Goal: Task Accomplishment & Management: Manage account settings

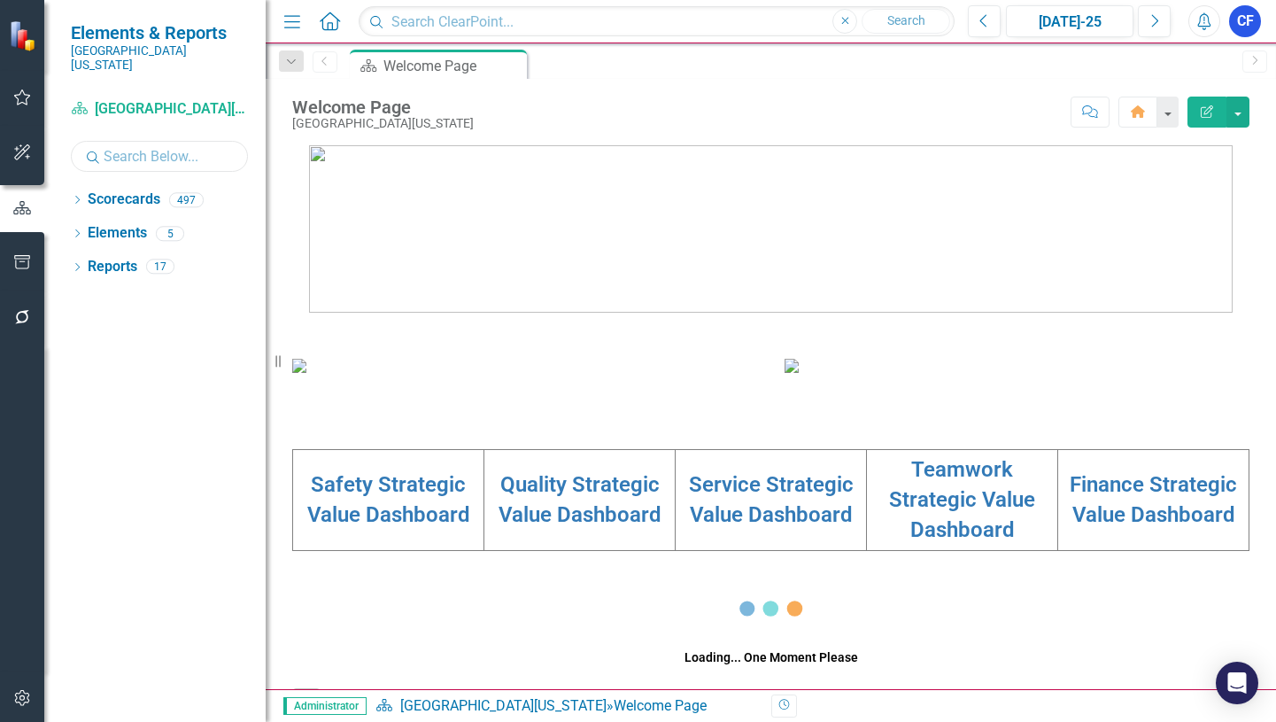
click at [163, 145] on input "text" at bounding box center [159, 156] width 177 height 31
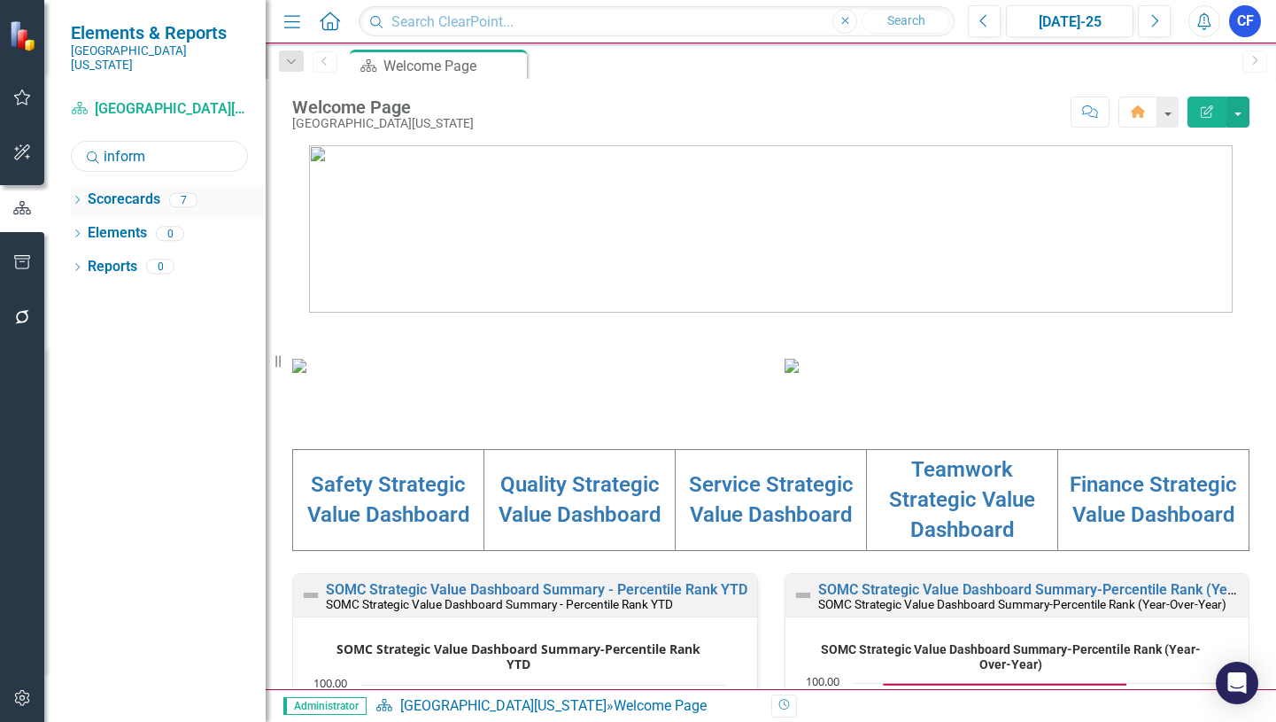
type input "inform"
click at [76, 197] on icon "Dropdown" at bounding box center [77, 202] width 12 height 10
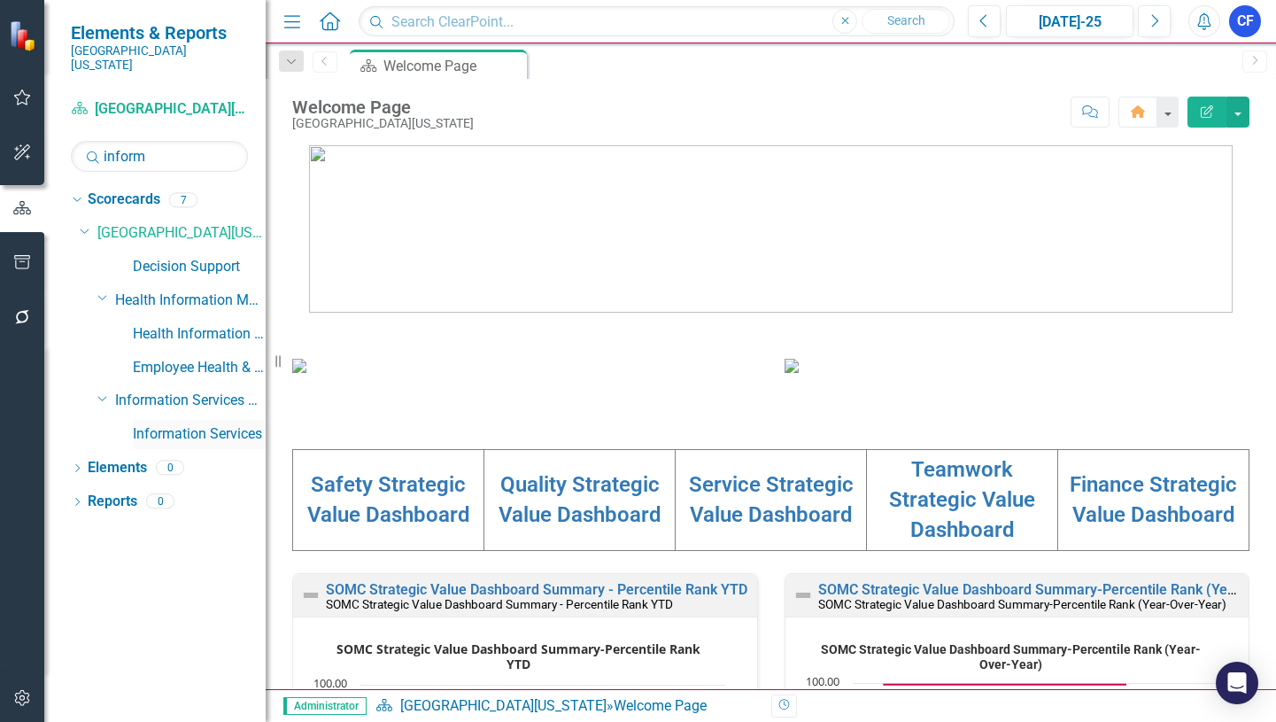
click at [219, 424] on link "Information Services" at bounding box center [199, 434] width 133 height 20
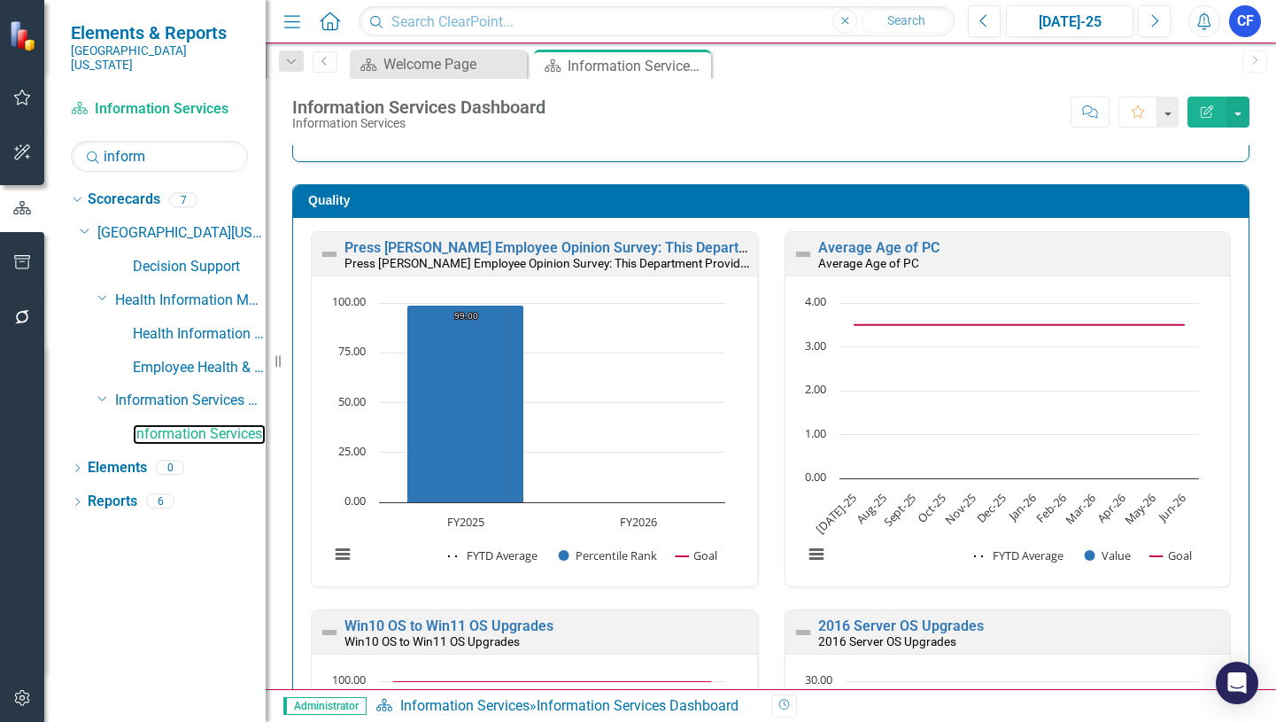
scroll to position [460, 0]
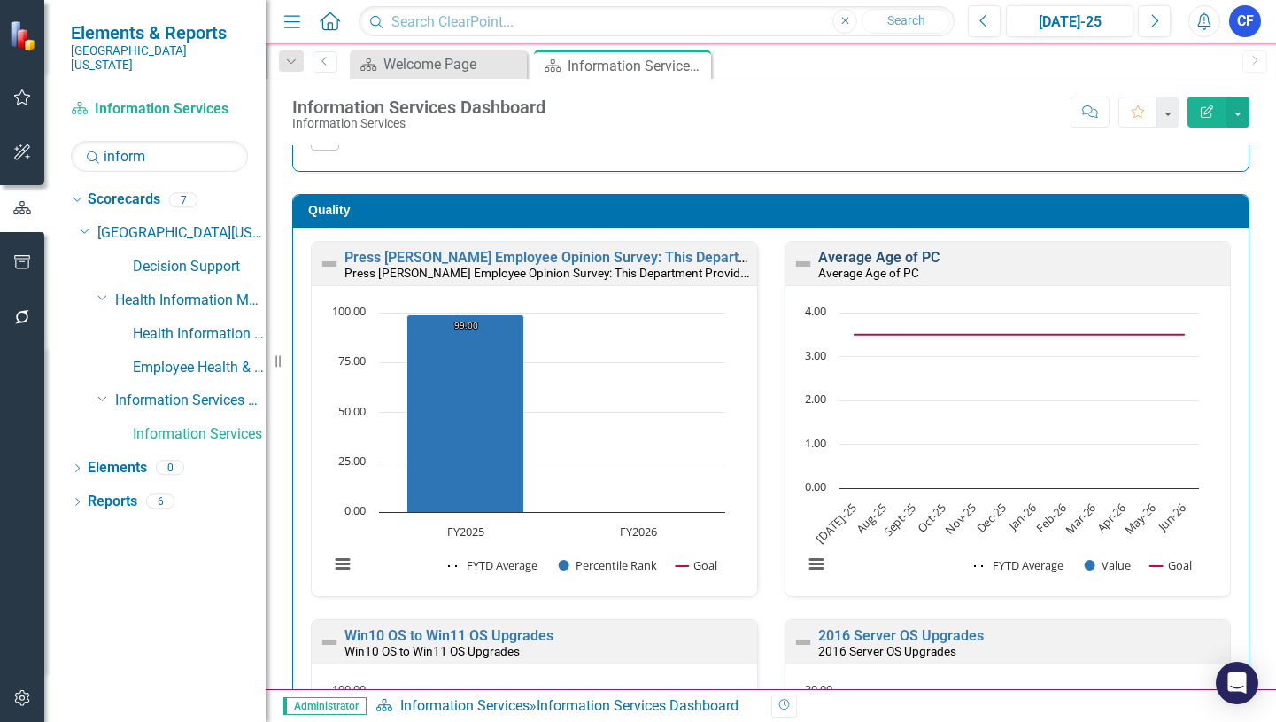
click at [871, 257] on link "Average Age of PC" at bounding box center [878, 257] width 121 height 17
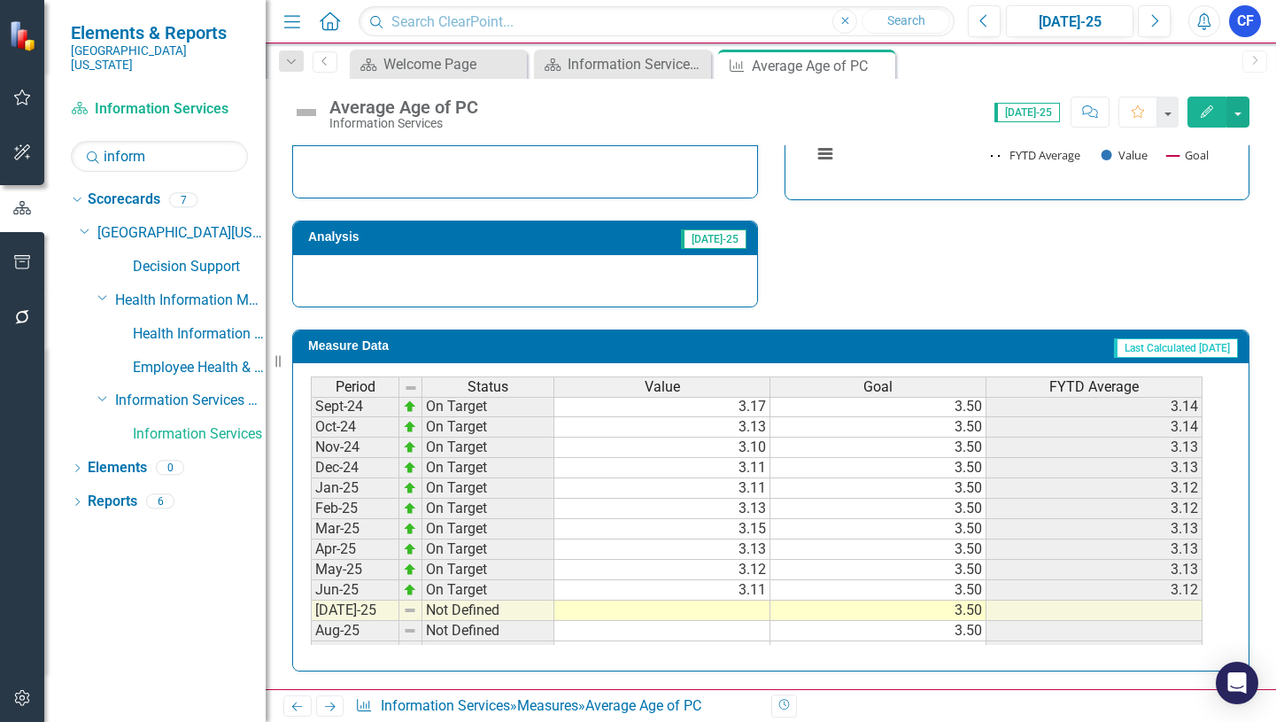
scroll to position [620, 0]
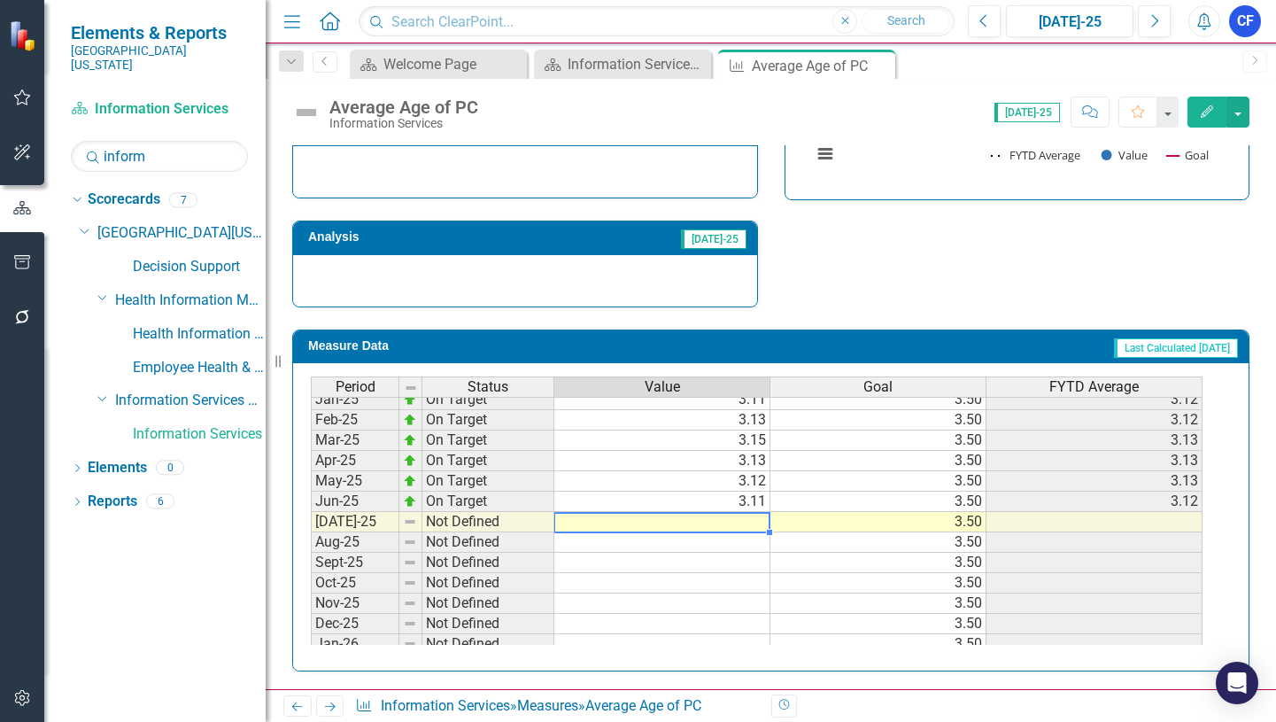
click at [731, 522] on tbody "Feb-24 On Target 2.88 3.50 2.86 Mar-24 On Target 2.95 3.50 2.87 Apr-24 On Targe…" at bounding box center [757, 460] width 892 height 591
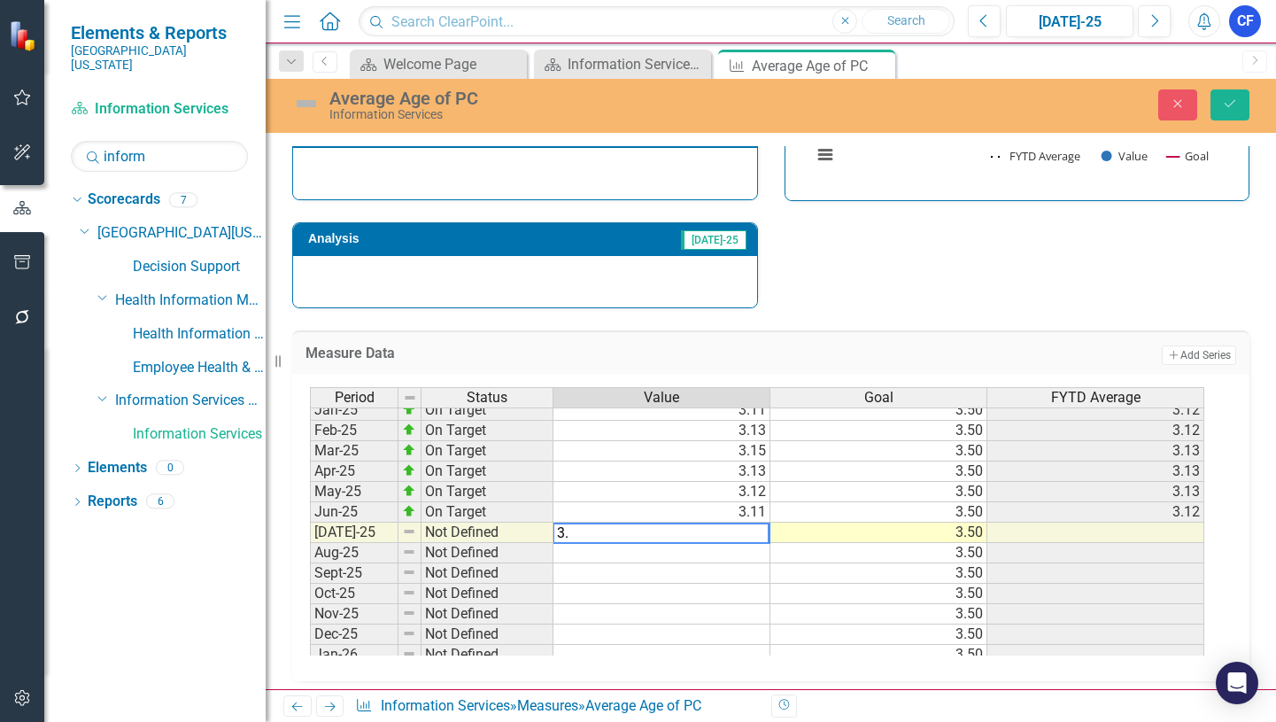
type textarea "3.1"
click at [1235, 107] on icon "Save" at bounding box center [1230, 103] width 16 height 12
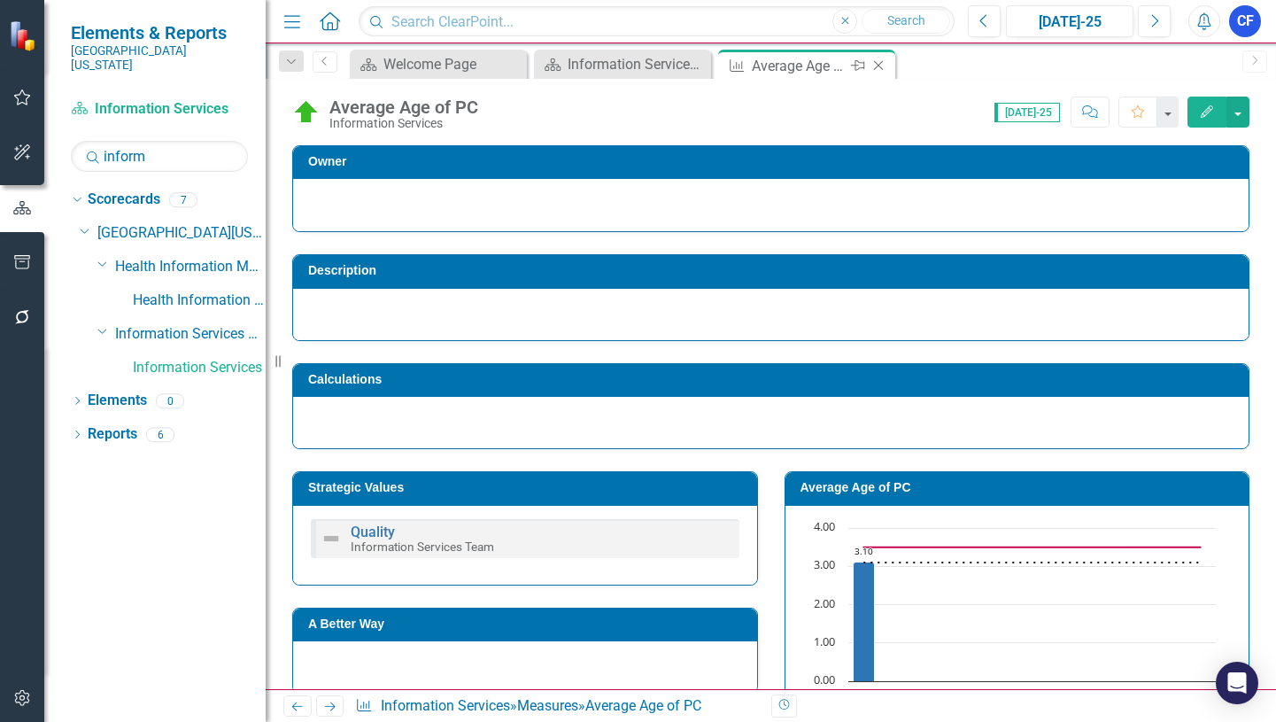
click at [878, 61] on icon "Close" at bounding box center [879, 65] width 18 height 14
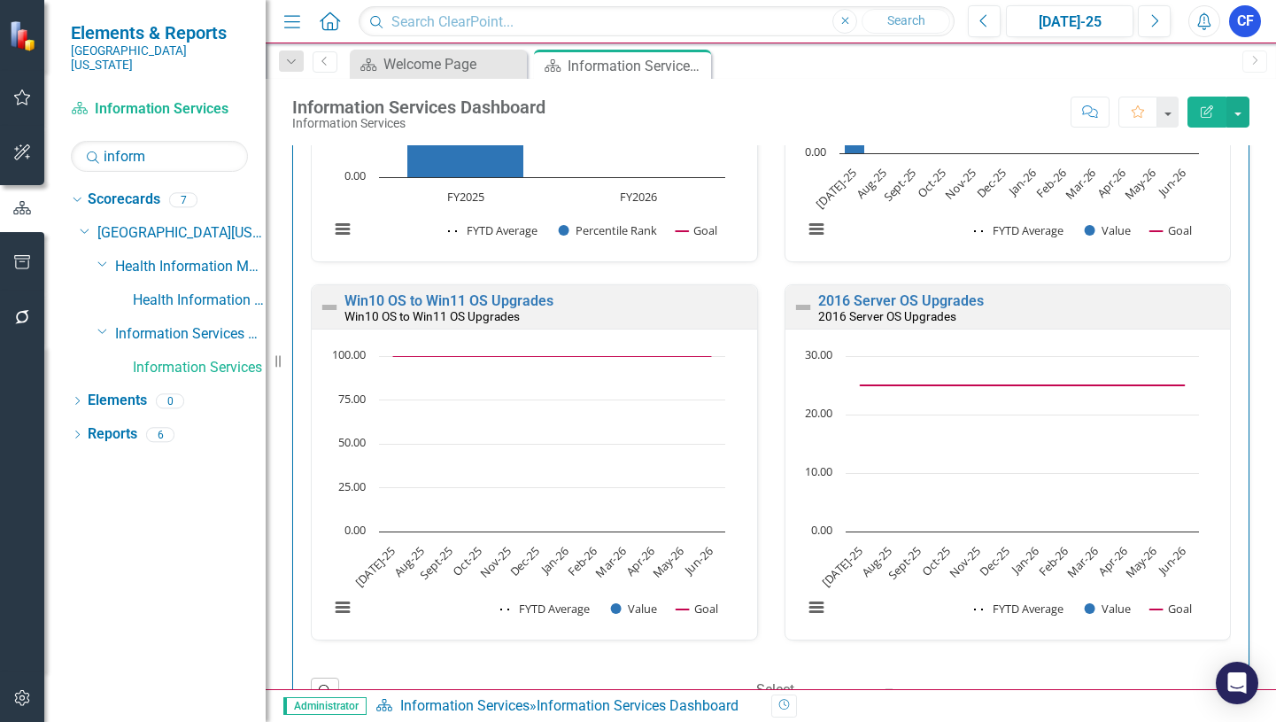
scroll to position [797, 0]
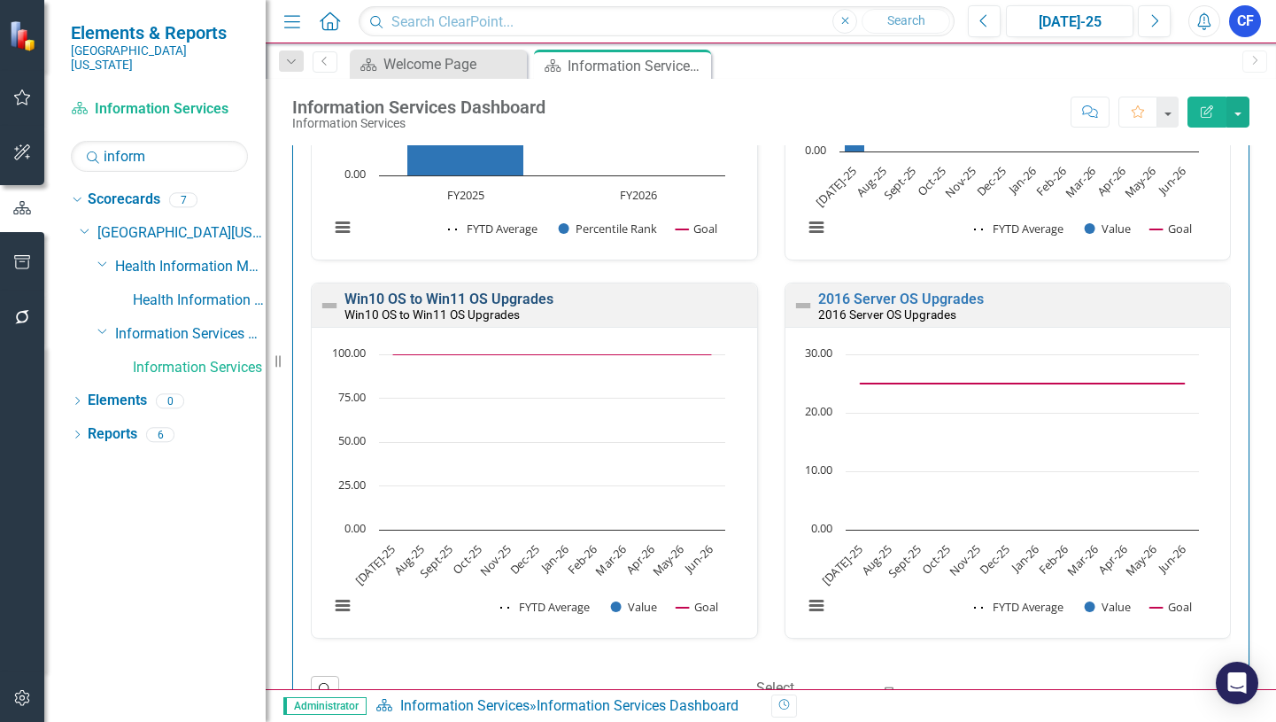
click at [506, 294] on link "Win10 OS to Win11 OS Upgrades" at bounding box center [448, 298] width 209 height 17
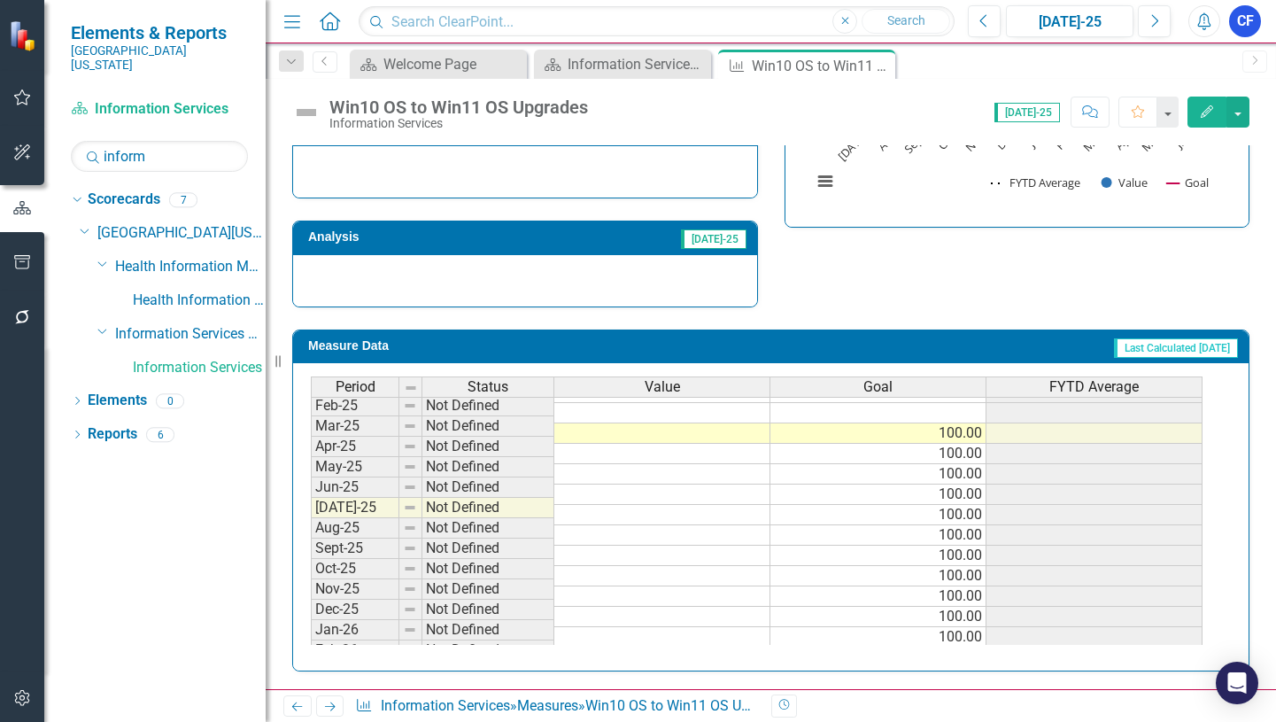
scroll to position [708, 0]
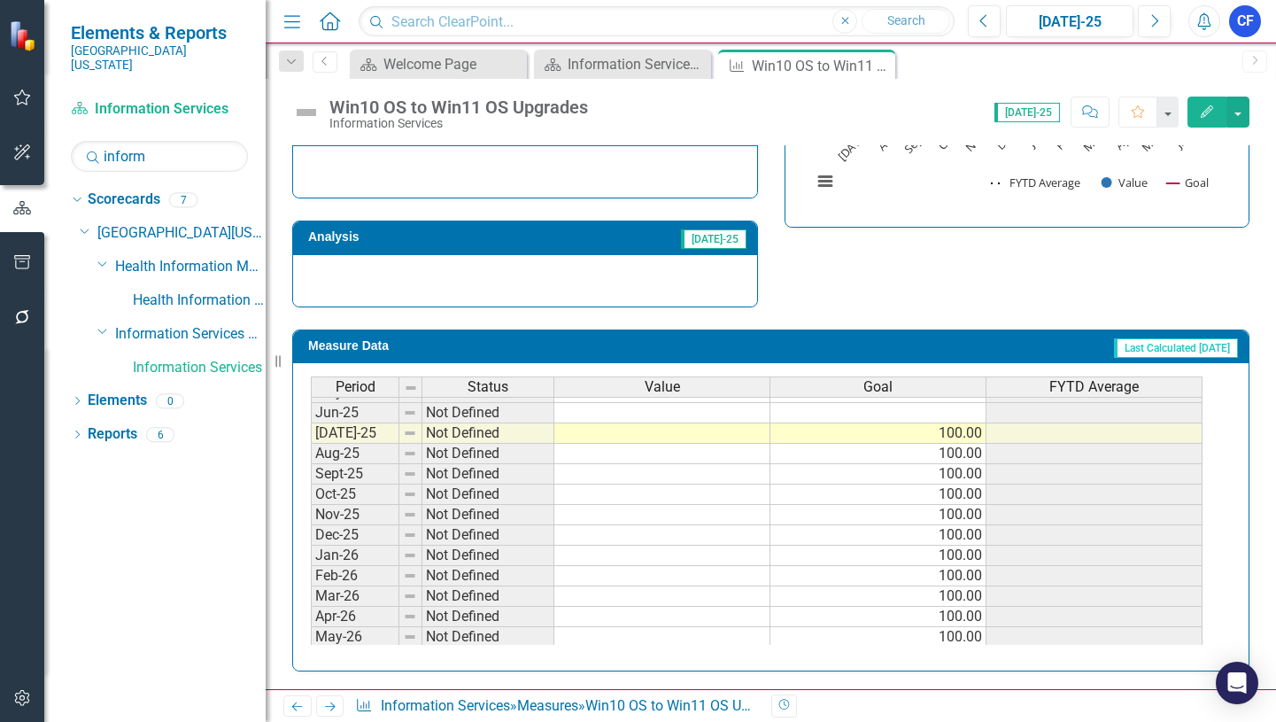
click at [715, 437] on tbody "Apr-24 Not Defined May-24 Not Defined Jun-24 Not Defined [DATE]-24 Not Defined …" at bounding box center [757, 392] width 892 height 551
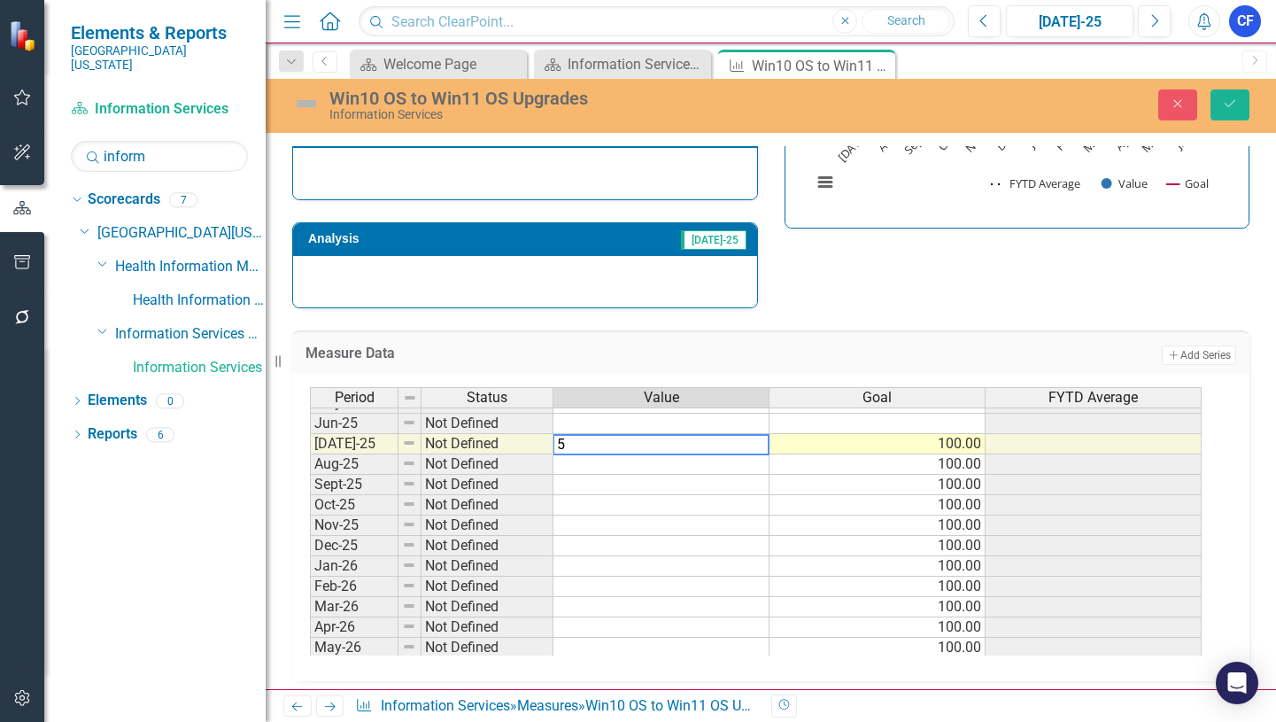
type textarea "58"
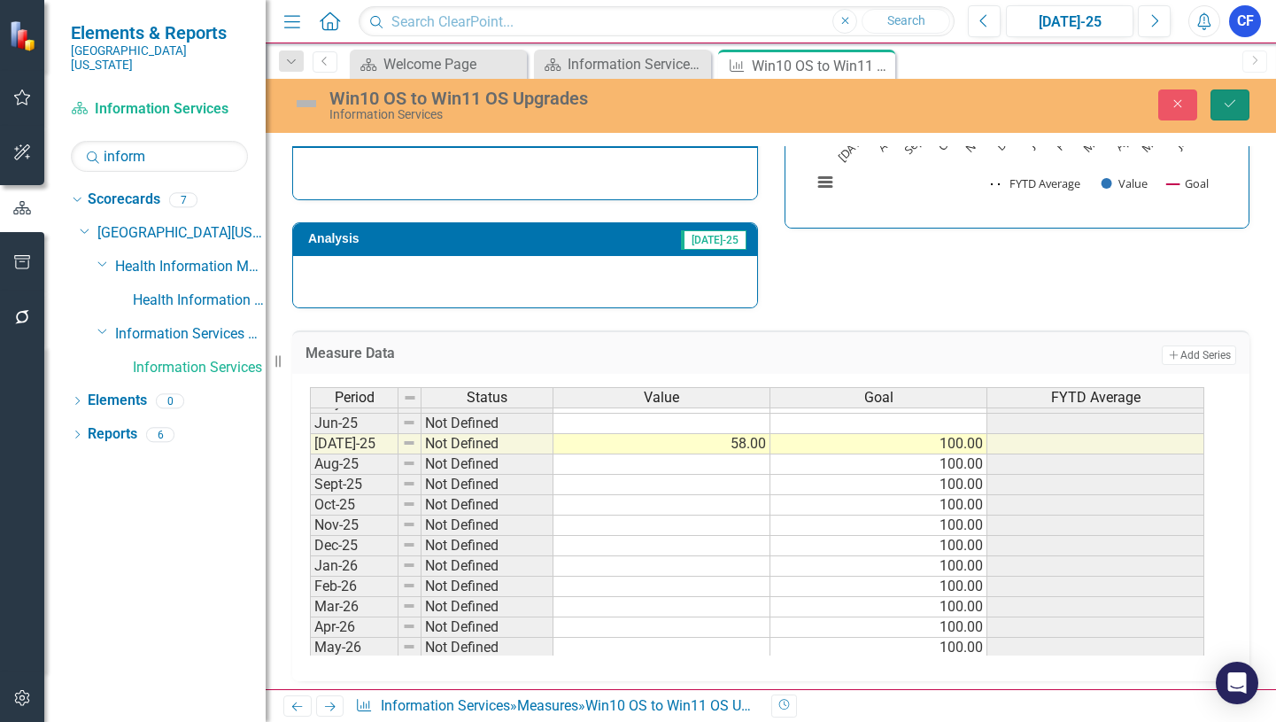
click at [1234, 101] on icon "submit" at bounding box center [1230, 103] width 11 height 7
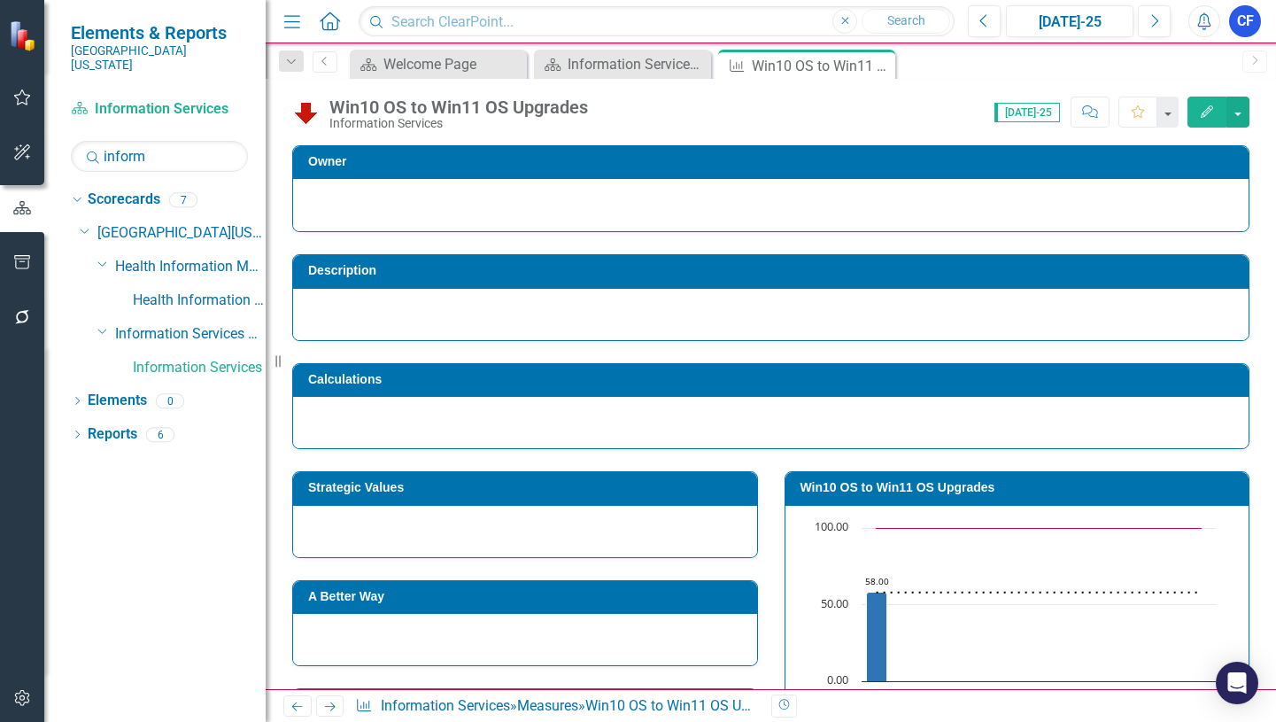
click at [327, 706] on icon "Next" at bounding box center [329, 706] width 15 height 12
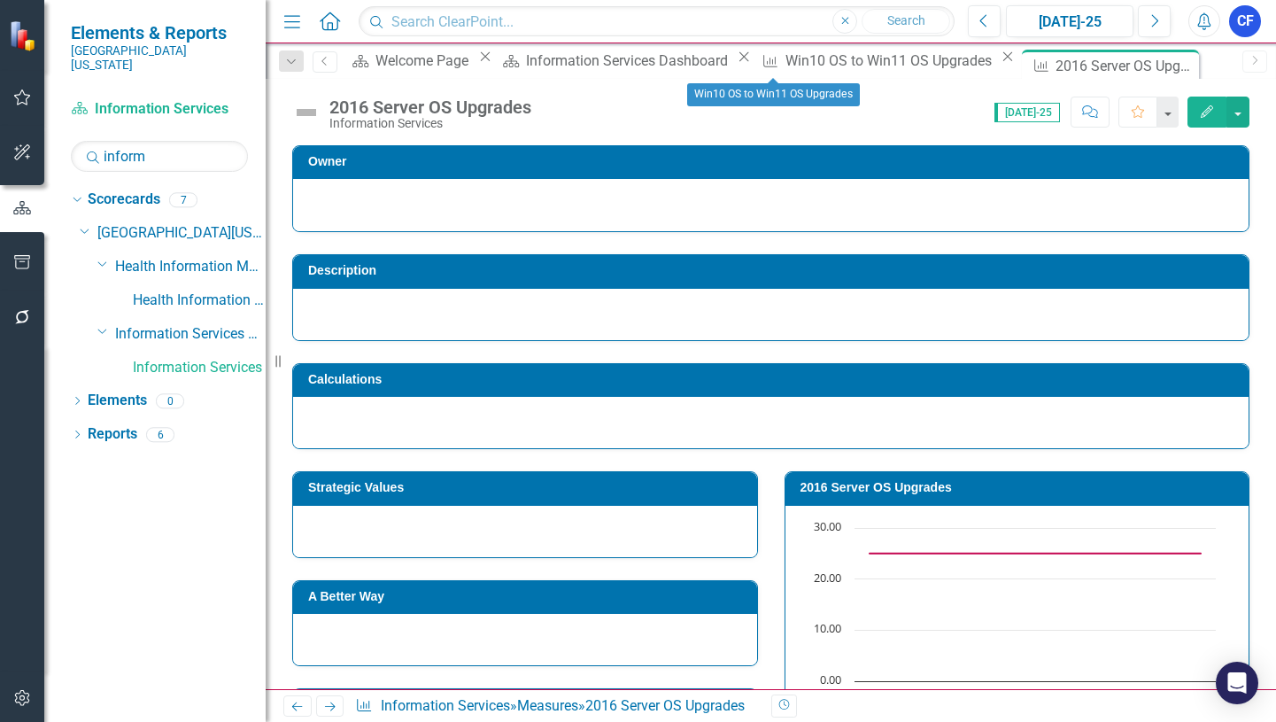
click at [999, 64] on icon "Close" at bounding box center [1008, 57] width 18 height 14
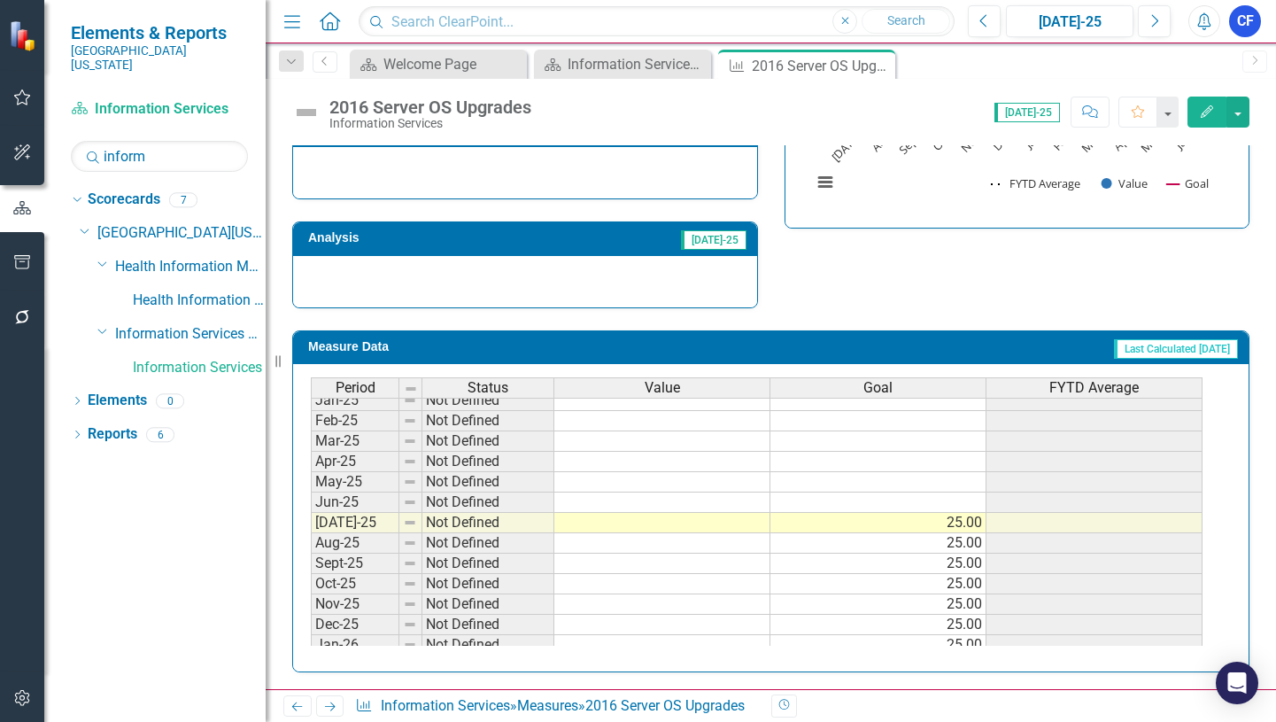
click at [654, 524] on tbody "Jan-24 Not Defined Feb-24 Not Defined Mar-24 Not Defined Apr-24 Not Defined May…" at bounding box center [757, 451] width 892 height 612
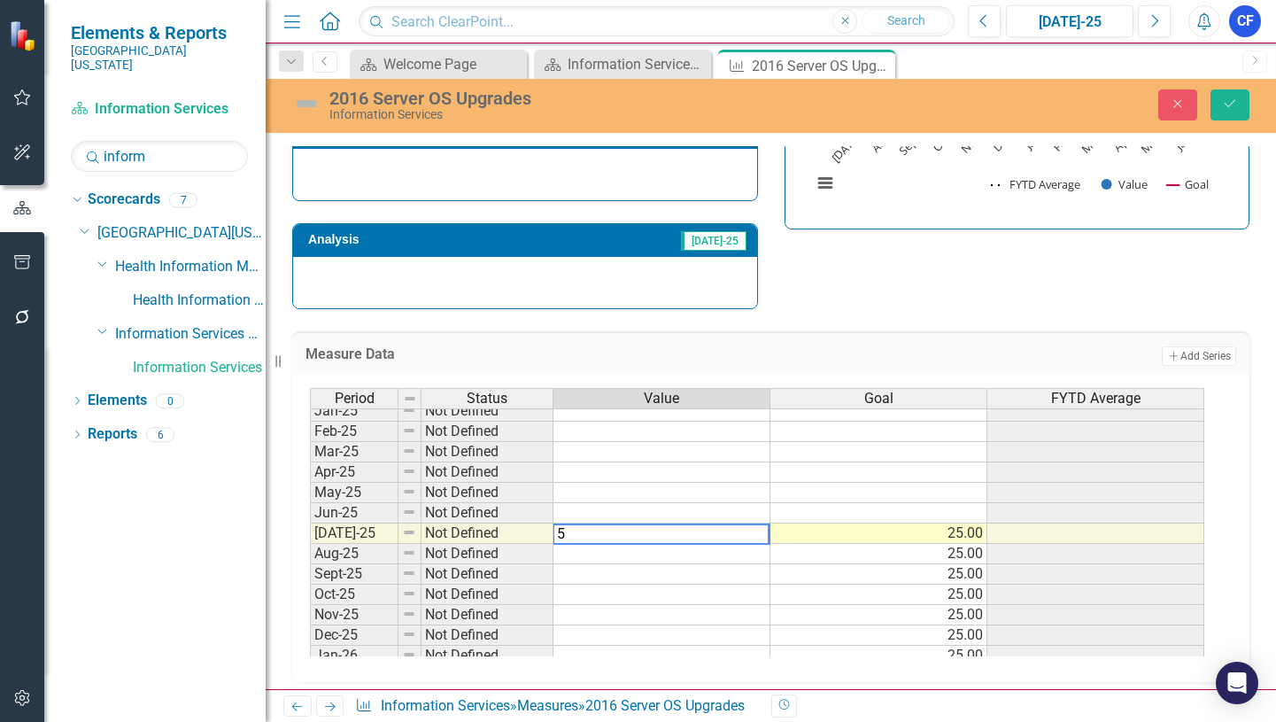
type textarea "53"
click at [1227, 103] on icon "Save" at bounding box center [1230, 103] width 16 height 12
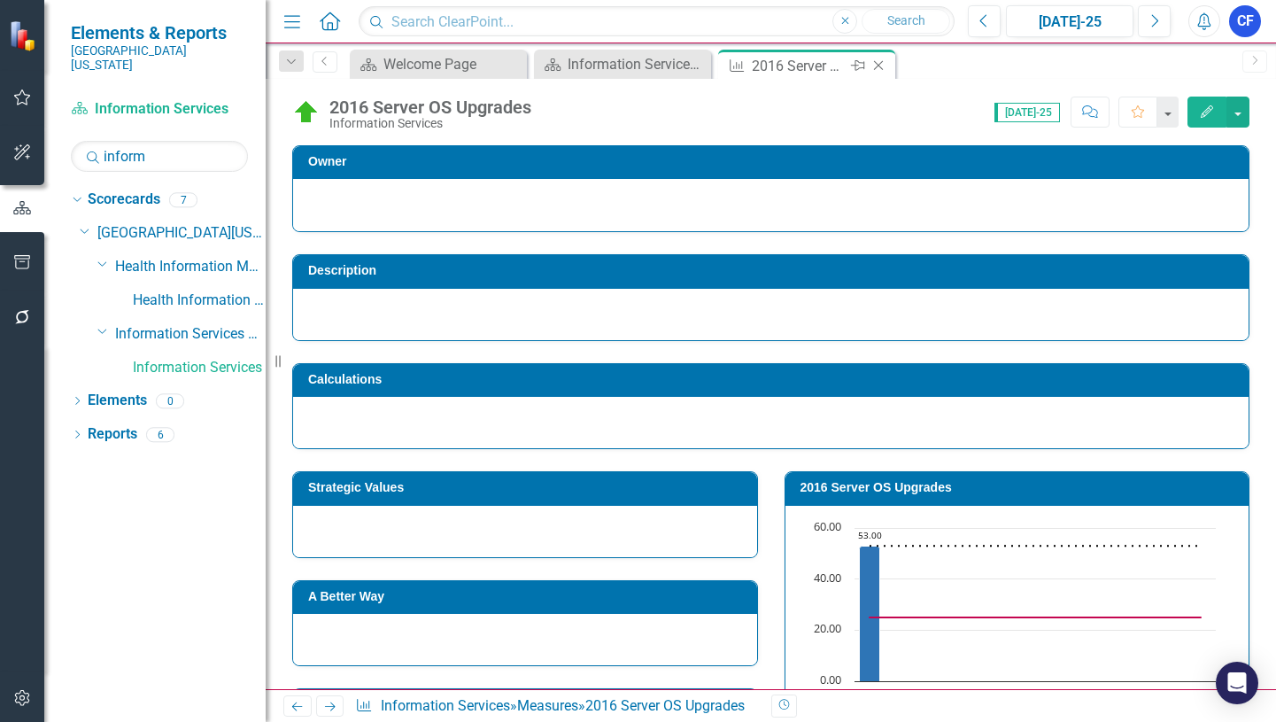
click at [878, 62] on icon "Close" at bounding box center [879, 65] width 18 height 14
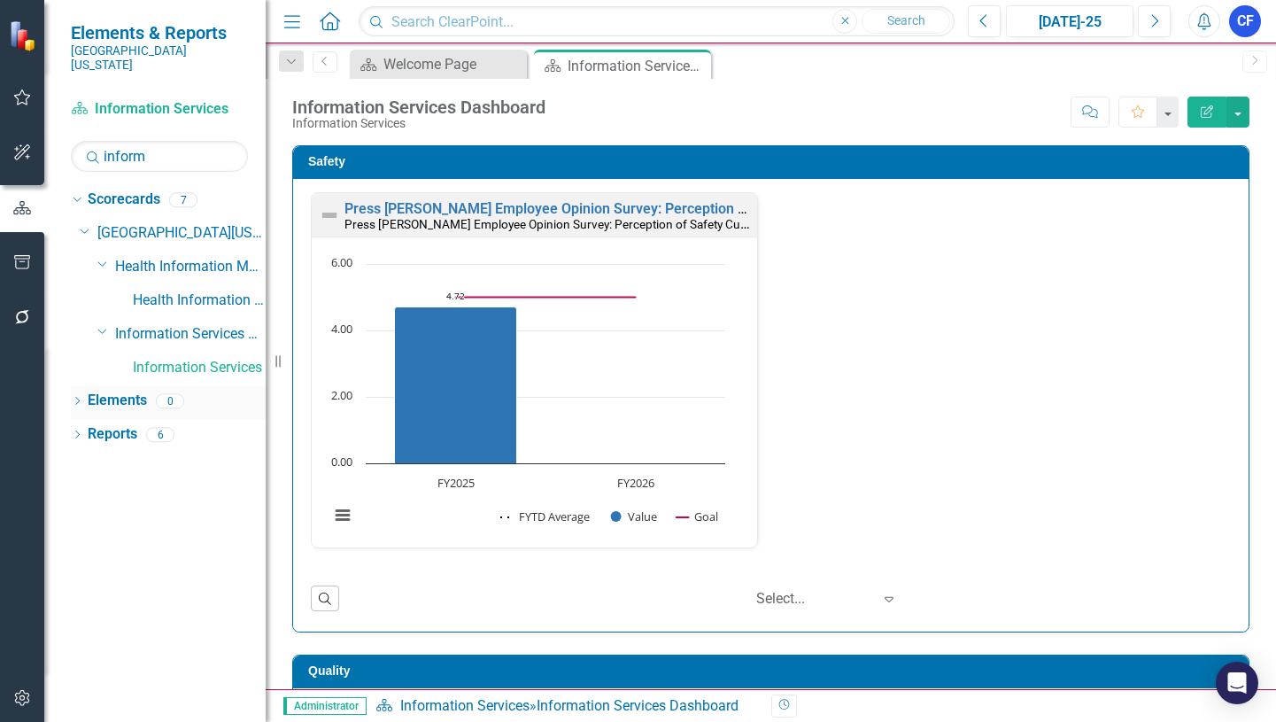
click at [135, 390] on link "Elements" at bounding box center [117, 400] width 59 height 20
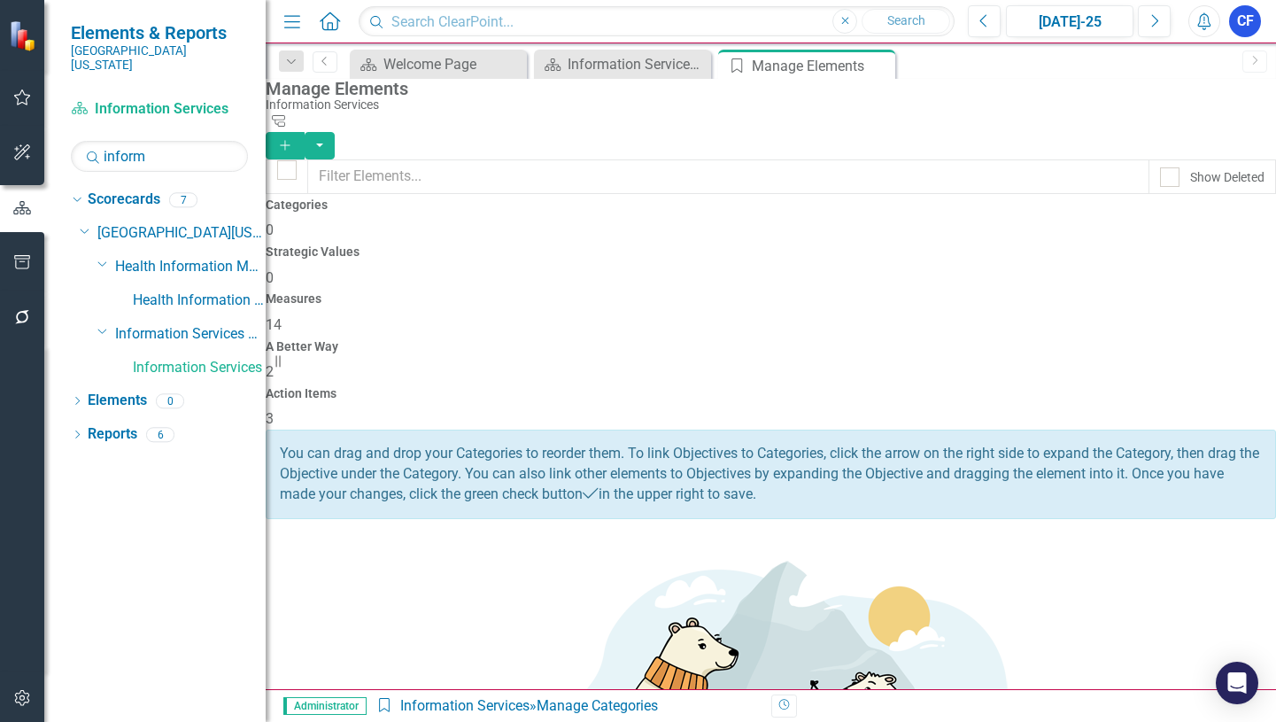
click at [773, 292] on h4 "Measures" at bounding box center [771, 298] width 1010 height 13
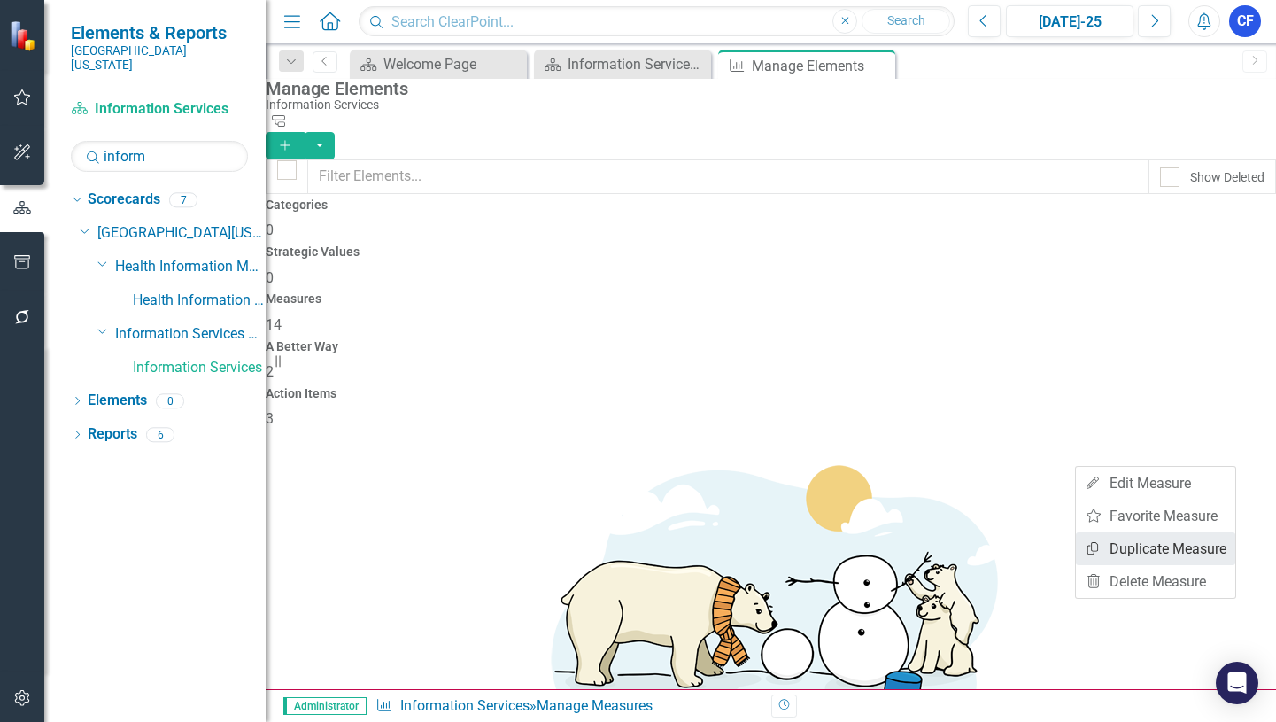
click at [1205, 547] on link "Copy Duplicate Measure" at bounding box center [1155, 548] width 159 height 33
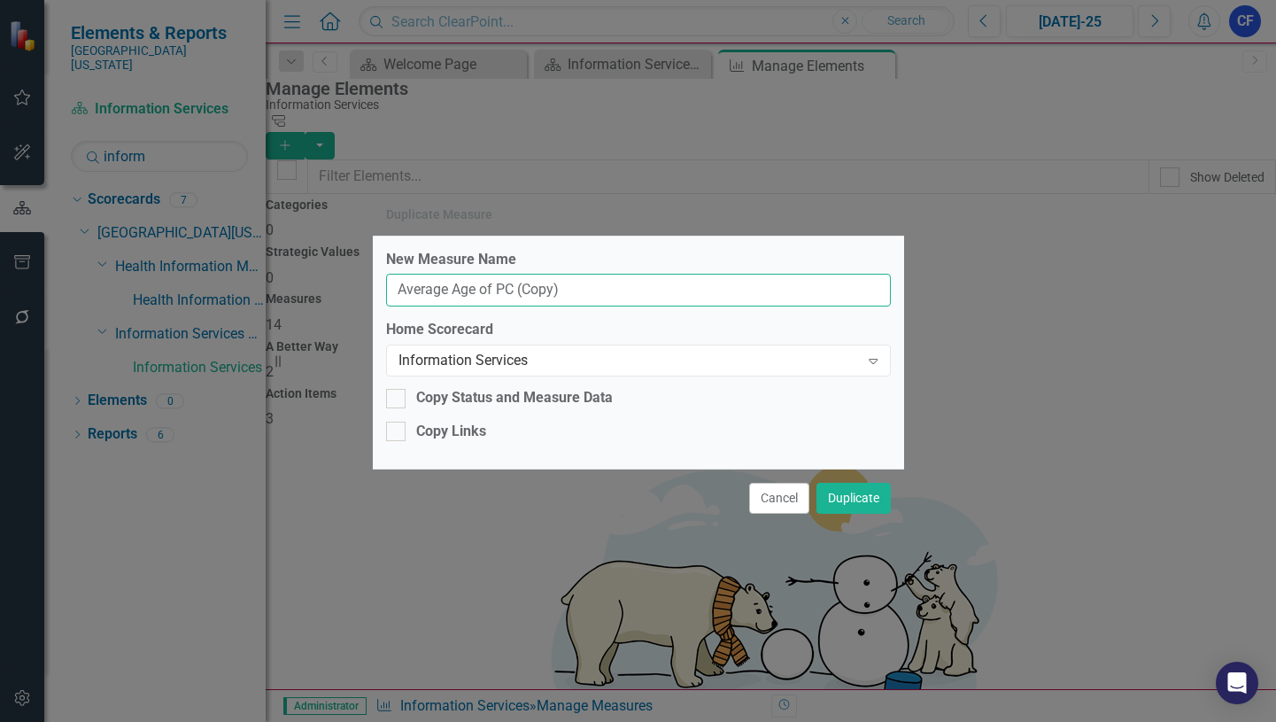
drag, startPoint x: 575, startPoint y: 290, endPoint x: 392, endPoint y: 297, distance: 182.5
click at [392, 297] on input "Average Age of PC (Copy)" at bounding box center [638, 290] width 505 height 33
type input "l"
type input "Level One Service Calls"
click at [853, 502] on button "Duplicate" at bounding box center [853, 498] width 74 height 31
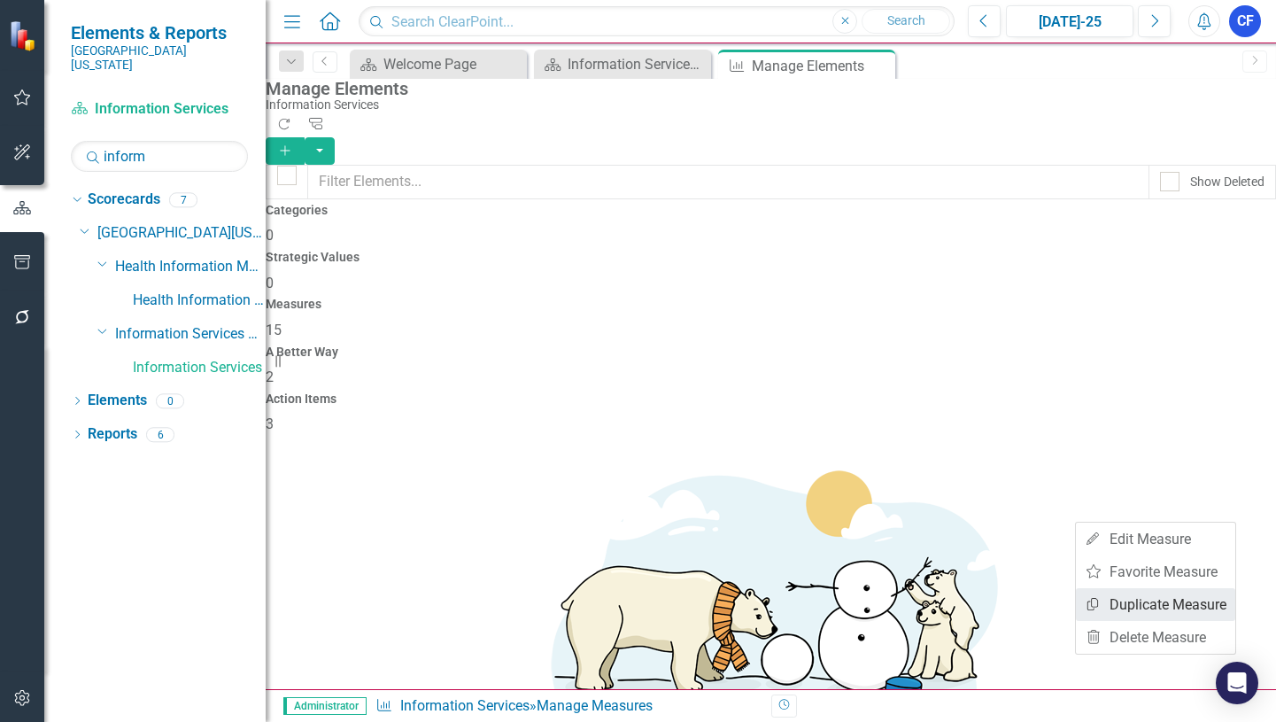
click at [1206, 606] on link "Copy Duplicate Measure" at bounding box center [1155, 604] width 159 height 33
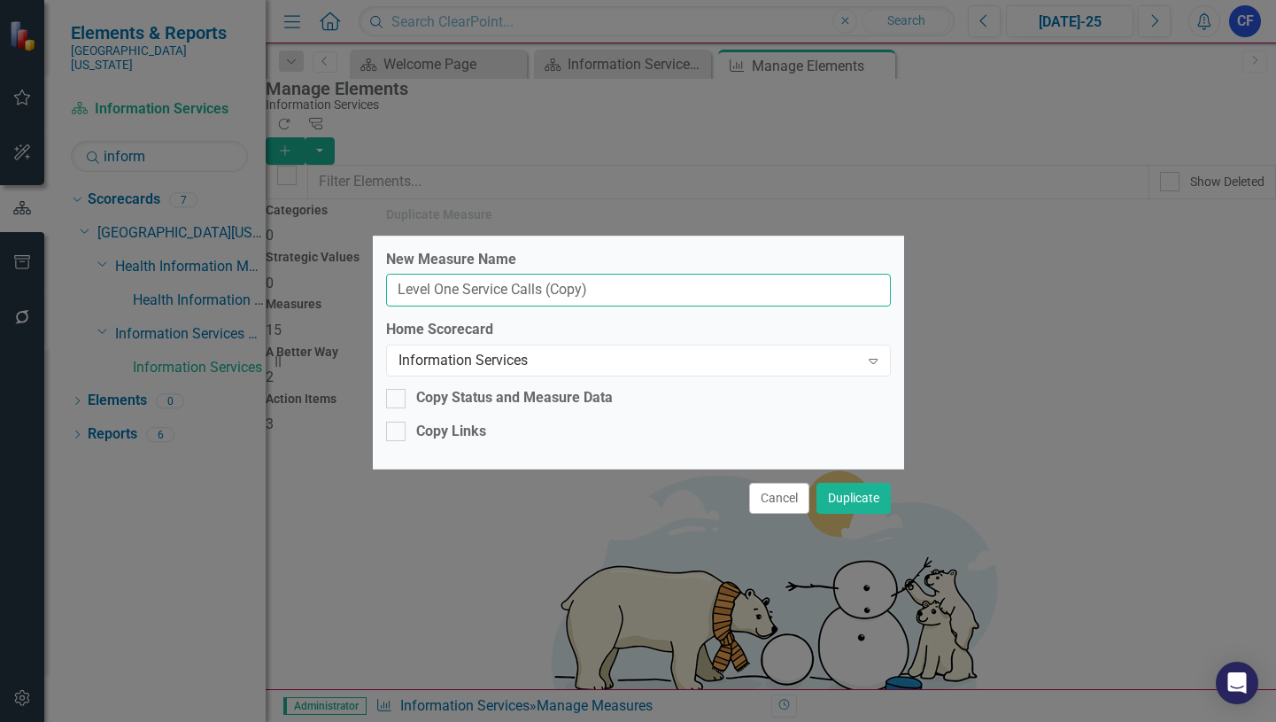
drag, startPoint x: 601, startPoint y: 290, endPoint x: 543, endPoint y: 293, distance: 58.5
click at [543, 292] on input "Level One Service Calls (Copy)" at bounding box center [638, 290] width 505 height 33
drag, startPoint x: 458, startPoint y: 291, endPoint x: 437, endPoint y: 291, distance: 21.3
click at [437, 291] on input "Level One Service Calls" at bounding box center [638, 290] width 505 height 33
type input "Level Two Service Calls"
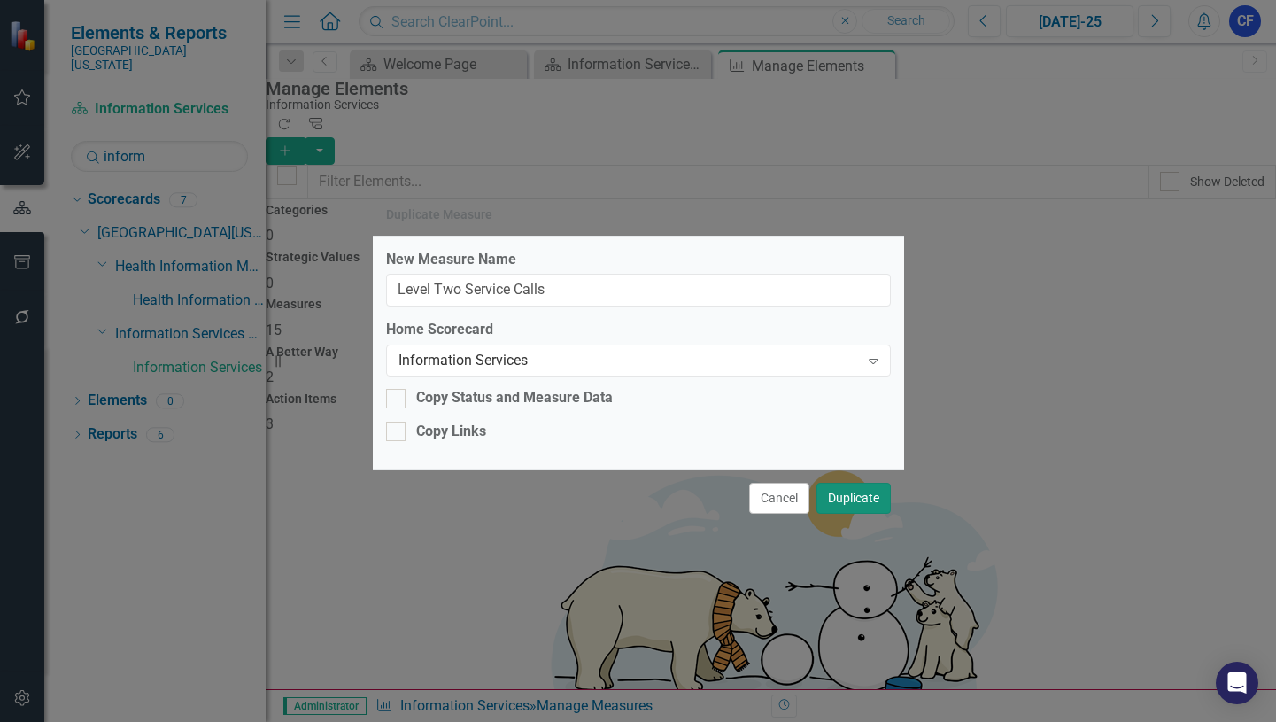
click at [878, 500] on button "Duplicate" at bounding box center [853, 498] width 74 height 31
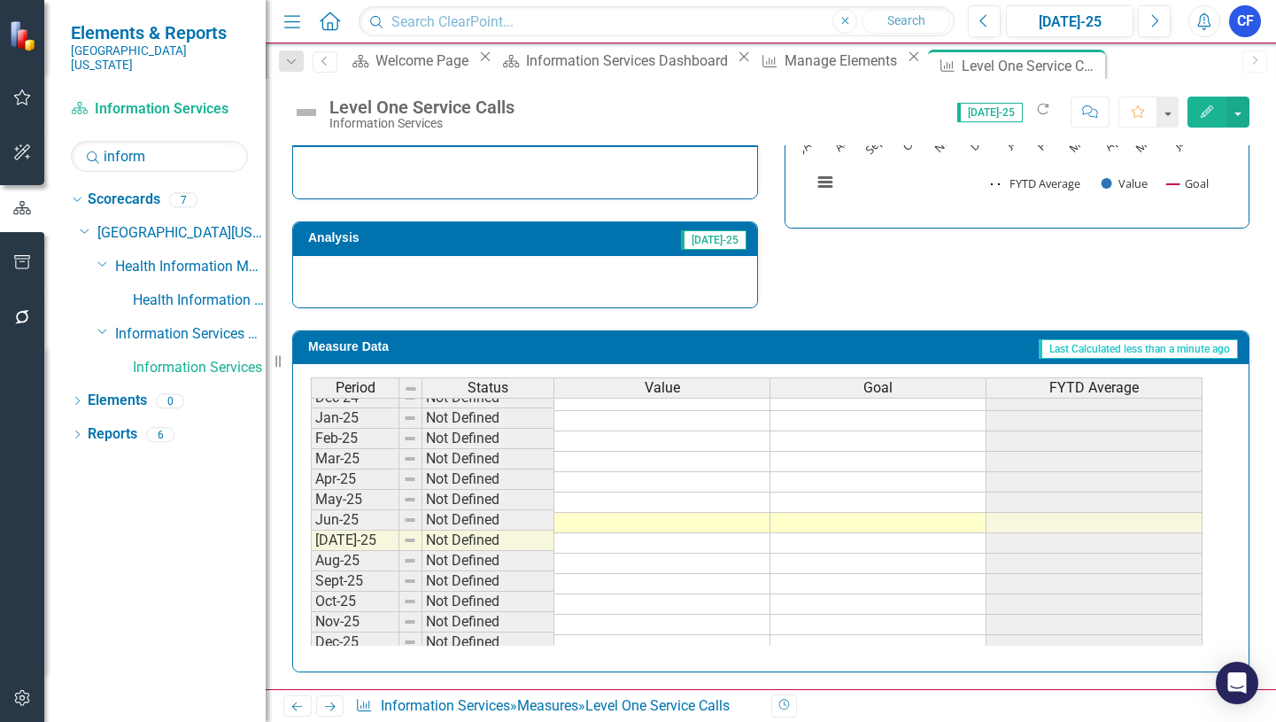
scroll to position [620, 0]
click at [712, 521] on tbody "[DATE]-23 Not Defined Aug-23 Not Defined Sep-23 Not Defined Oct-23 Not Defined …" at bounding box center [757, 349] width 892 height 653
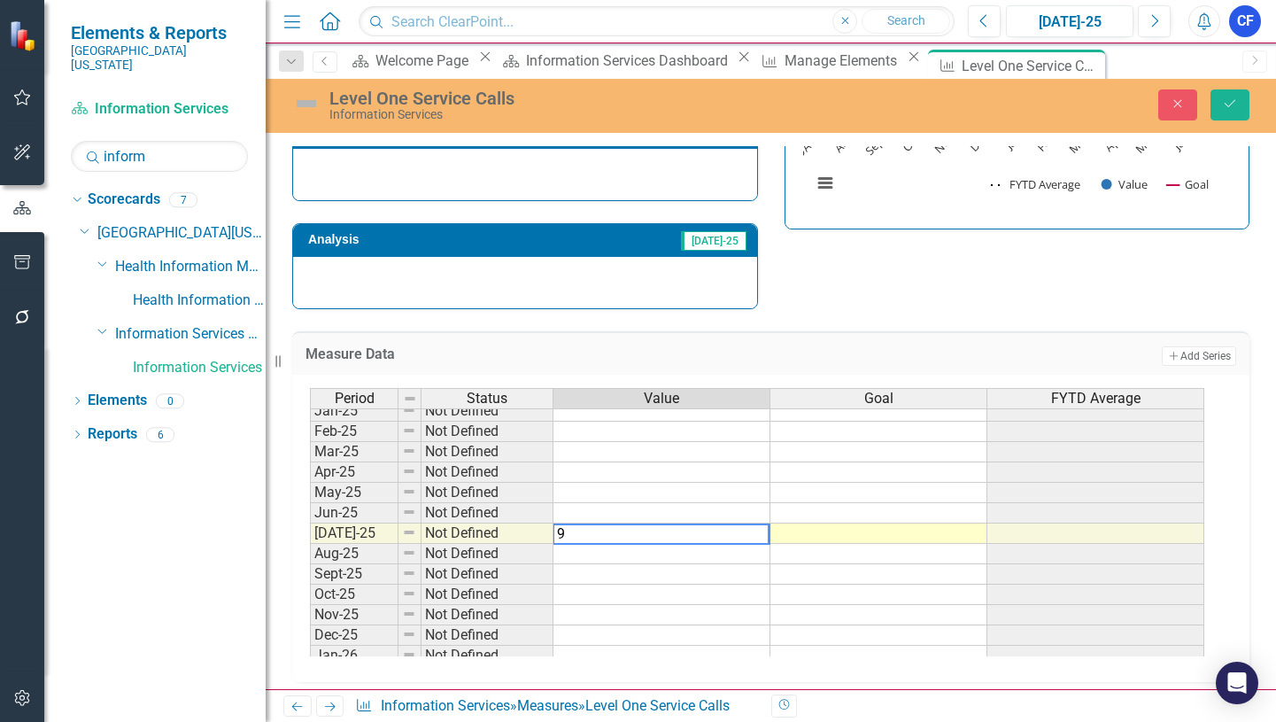
type textarea "98"
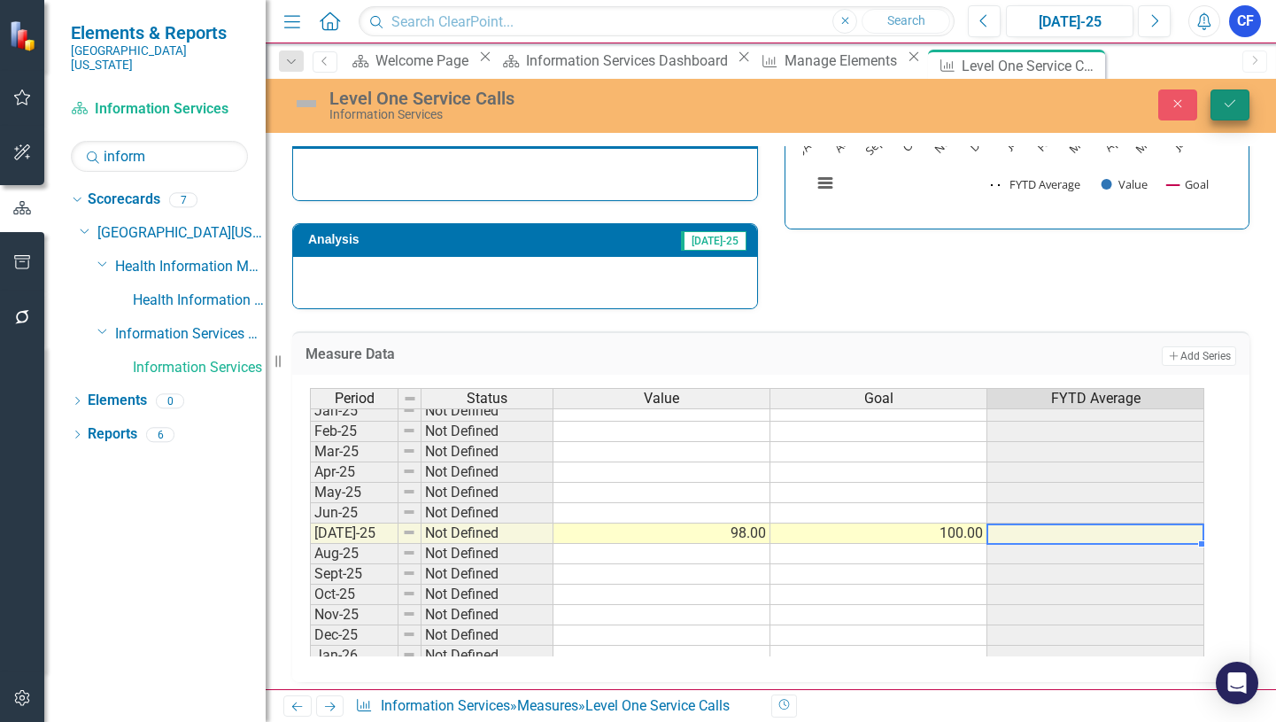
type textarea "100"
click at [1233, 105] on icon "Save" at bounding box center [1230, 103] width 16 height 12
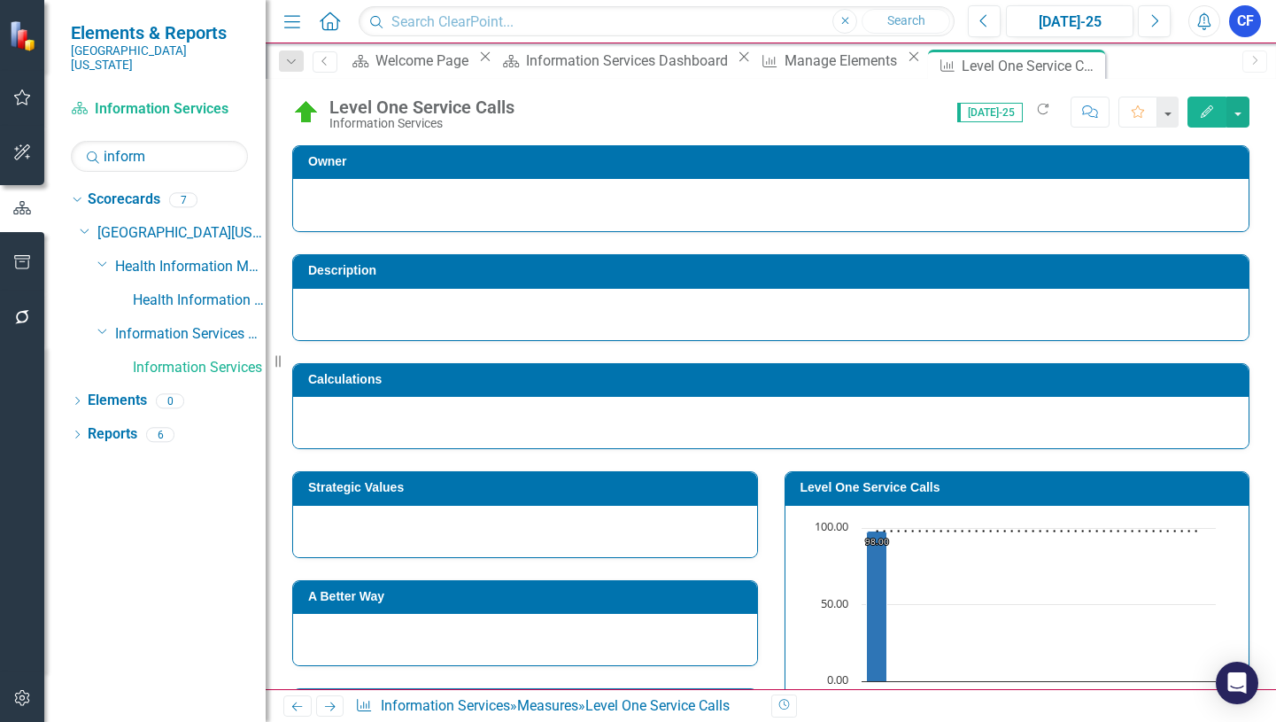
click at [335, 707] on icon at bounding box center [330, 706] width 11 height 9
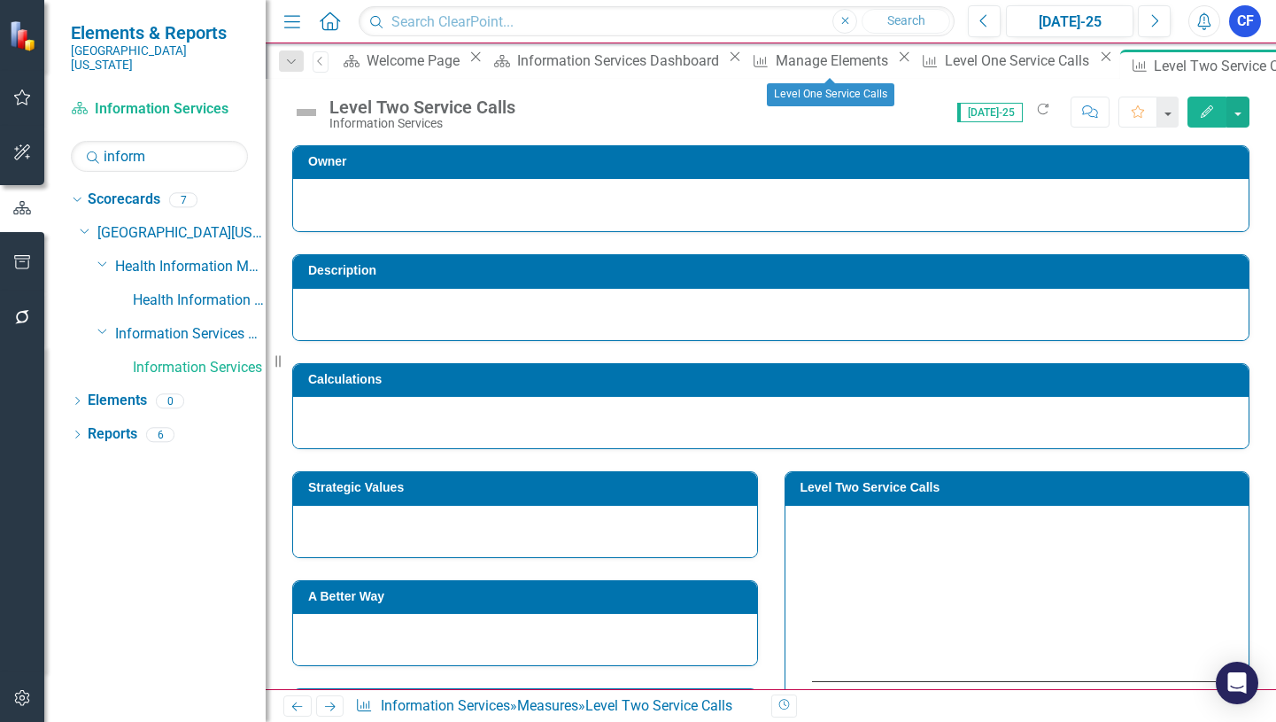
click at [1097, 64] on icon "Close" at bounding box center [1106, 57] width 18 height 14
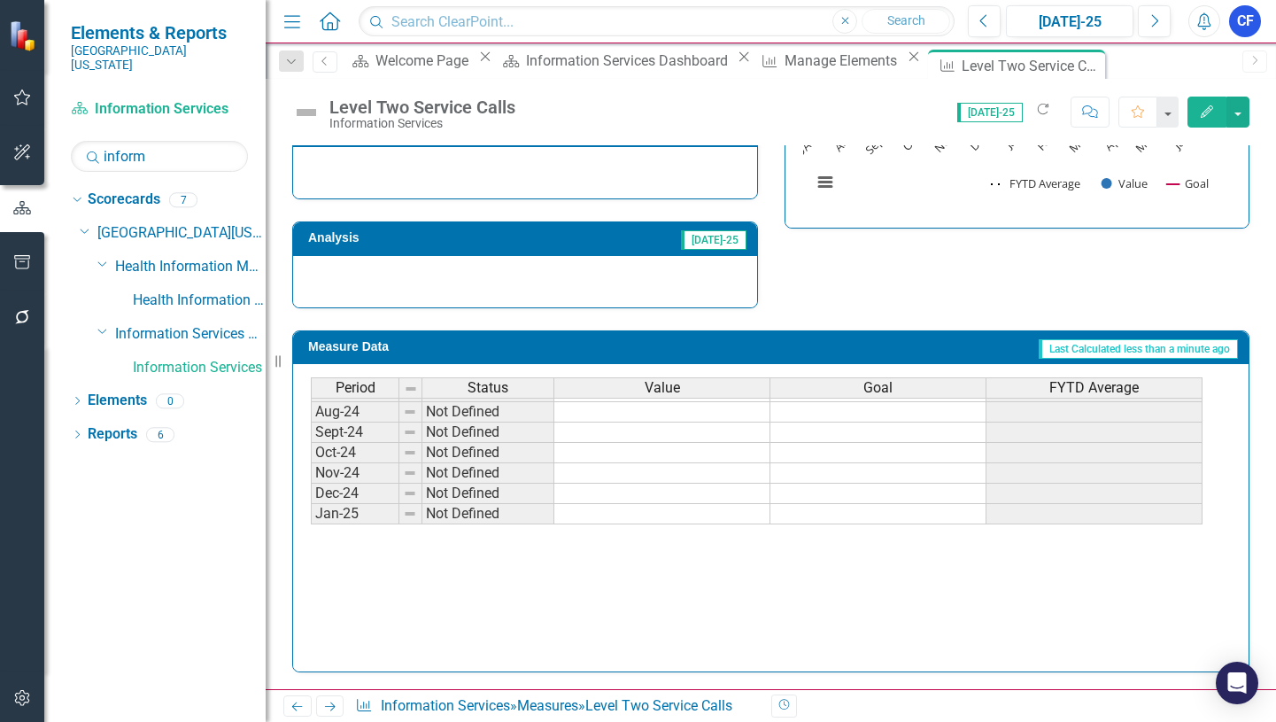
scroll to position [531, 0]
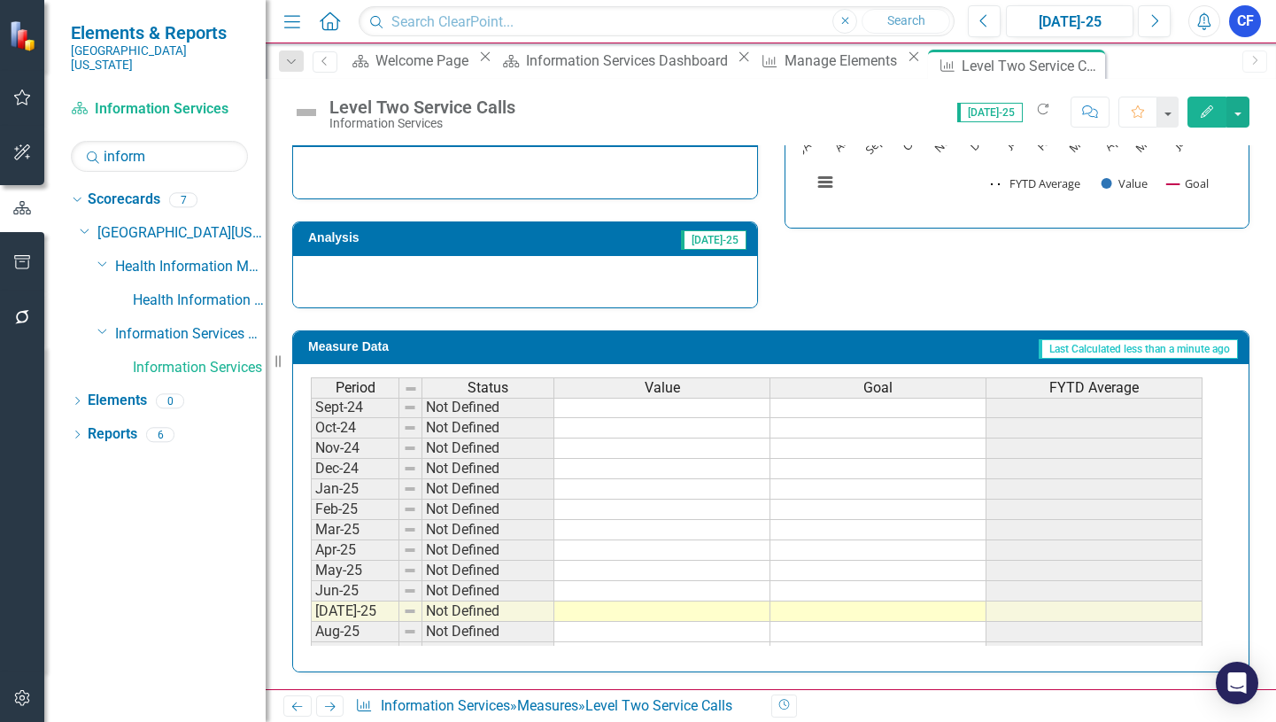
click at [736, 608] on tbody "[DATE]-23 Not Defined Aug-23 Not Defined Sep-23 Not Defined Oct-23 Not Defined …" at bounding box center [757, 407] width 892 height 591
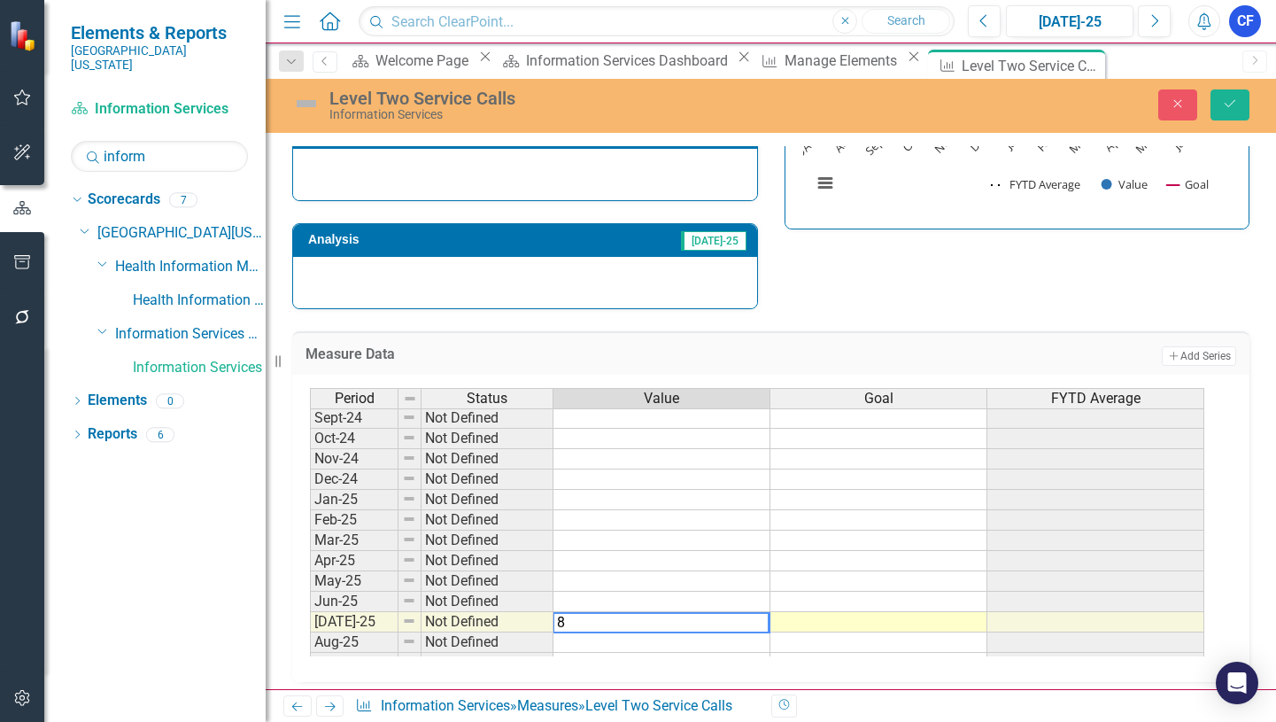
type textarea "85"
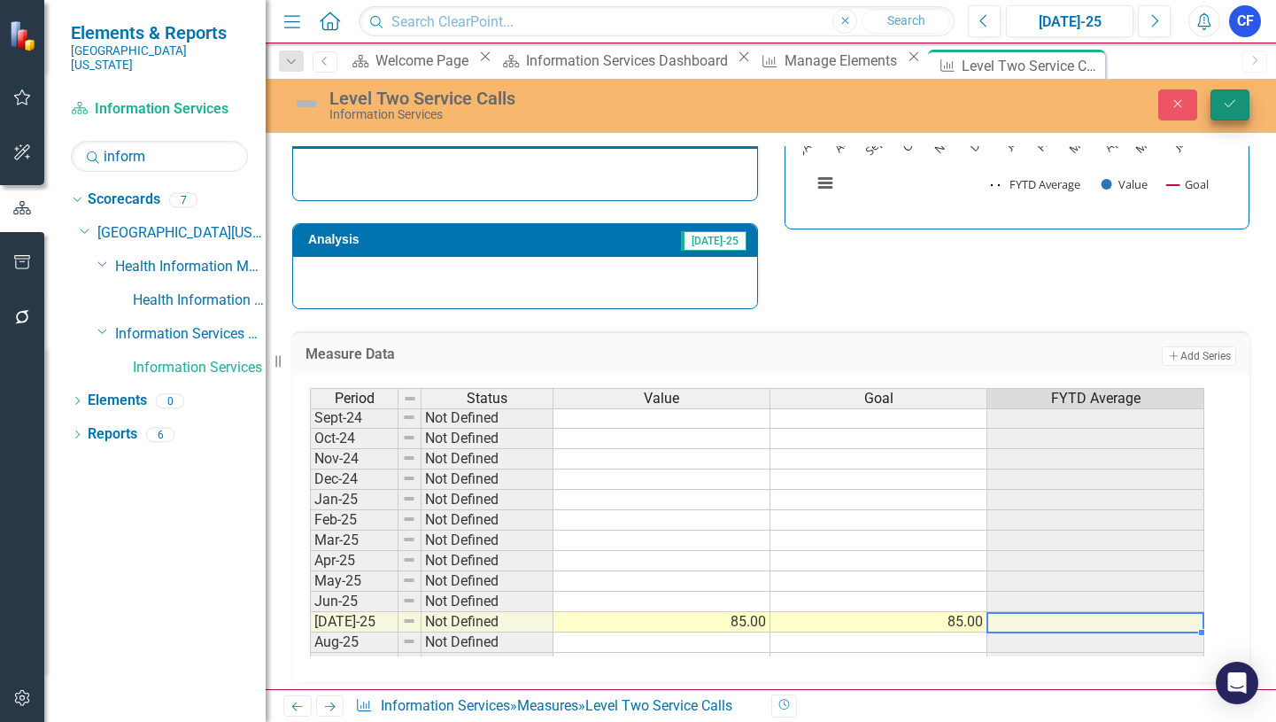
type textarea "85"
click at [1236, 104] on icon "Save" at bounding box center [1230, 103] width 16 height 12
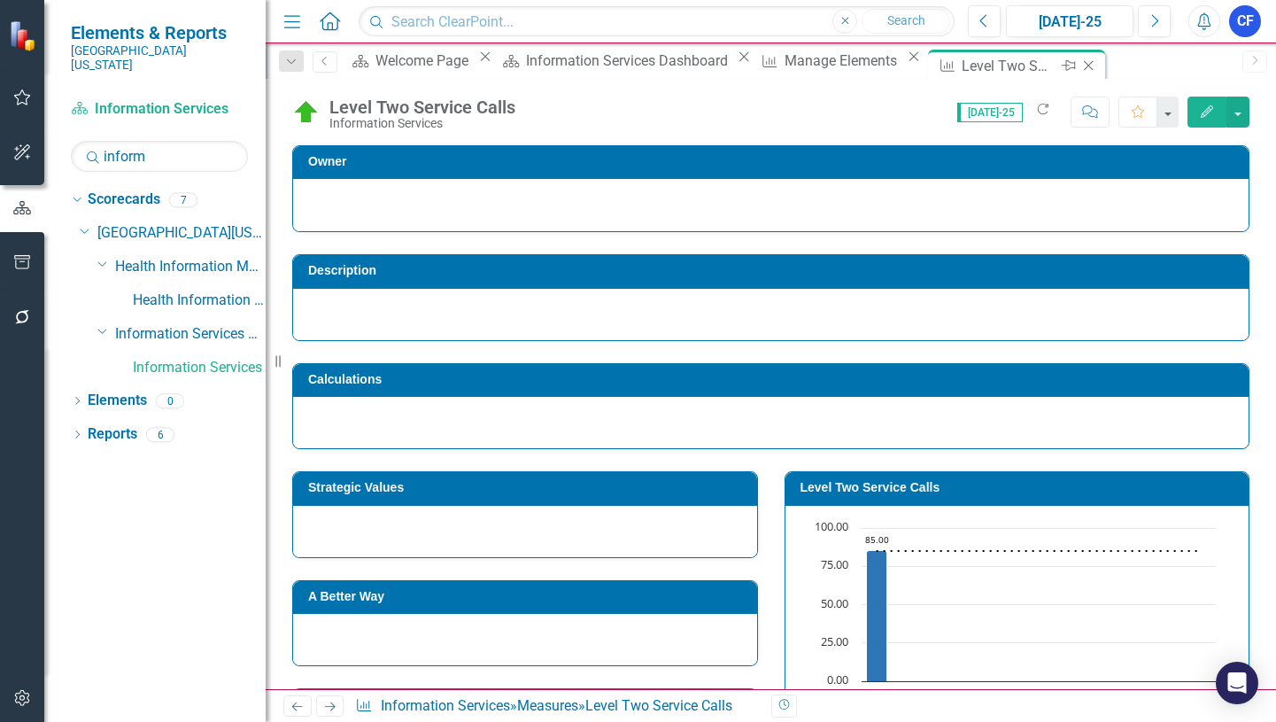
click at [1079, 68] on icon "Close" at bounding box center [1088, 65] width 18 height 14
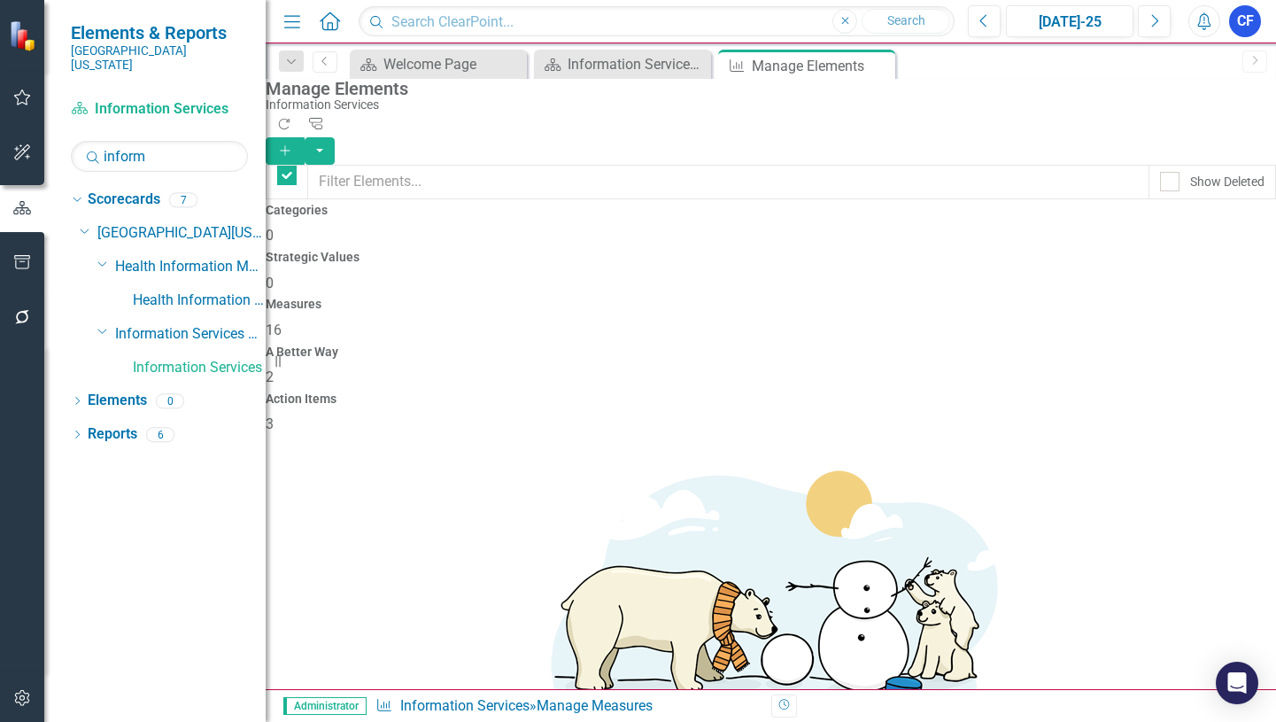
checkbox input "false"
drag, startPoint x: 877, startPoint y: 67, endPoint x: 723, endPoint y: 54, distance: 154.6
click at [0, 0] on icon "Close" at bounding box center [0, 0] width 0 height 0
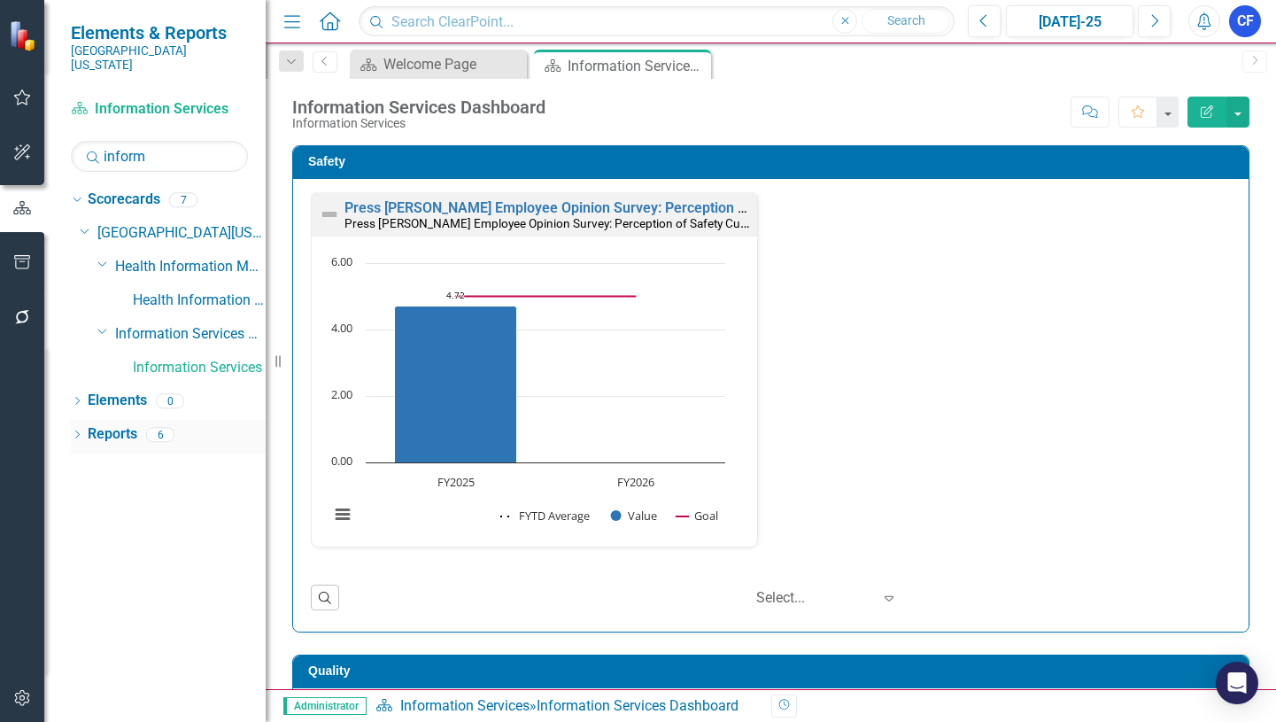
click at [128, 424] on link "Reports" at bounding box center [113, 434] width 50 height 20
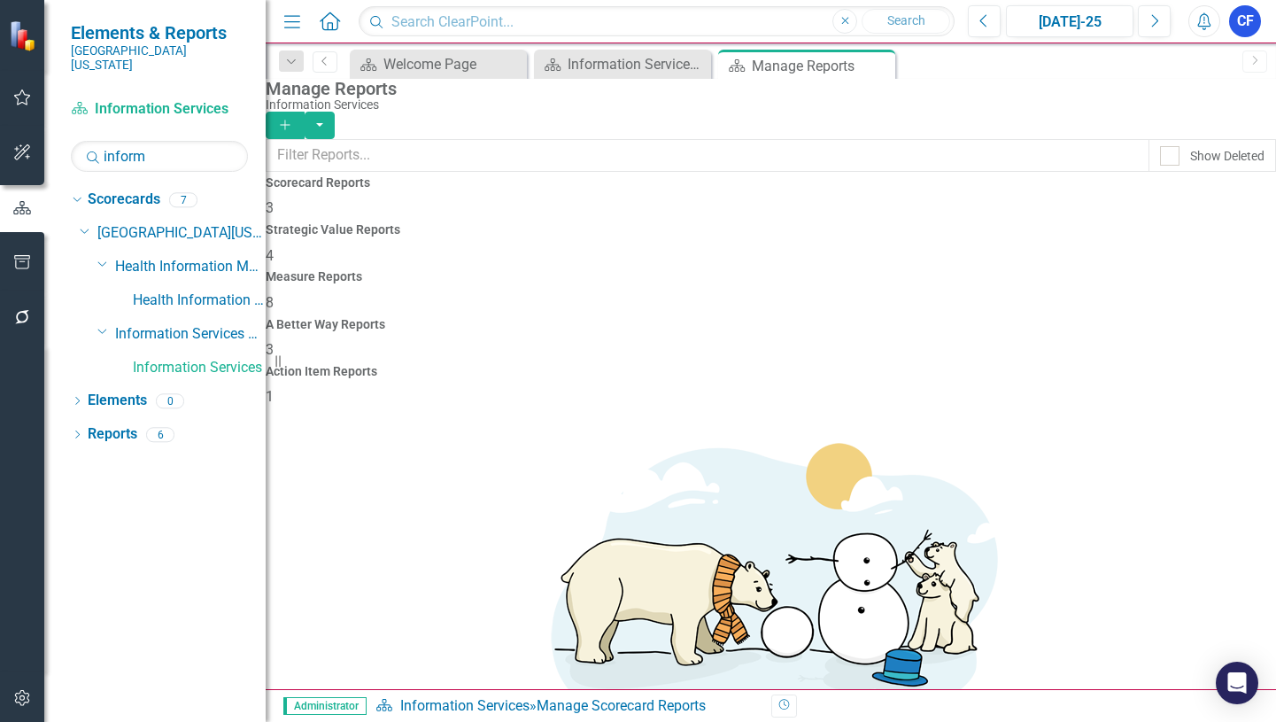
click at [755, 270] on h4 "Measure Reports" at bounding box center [771, 276] width 1010 height 13
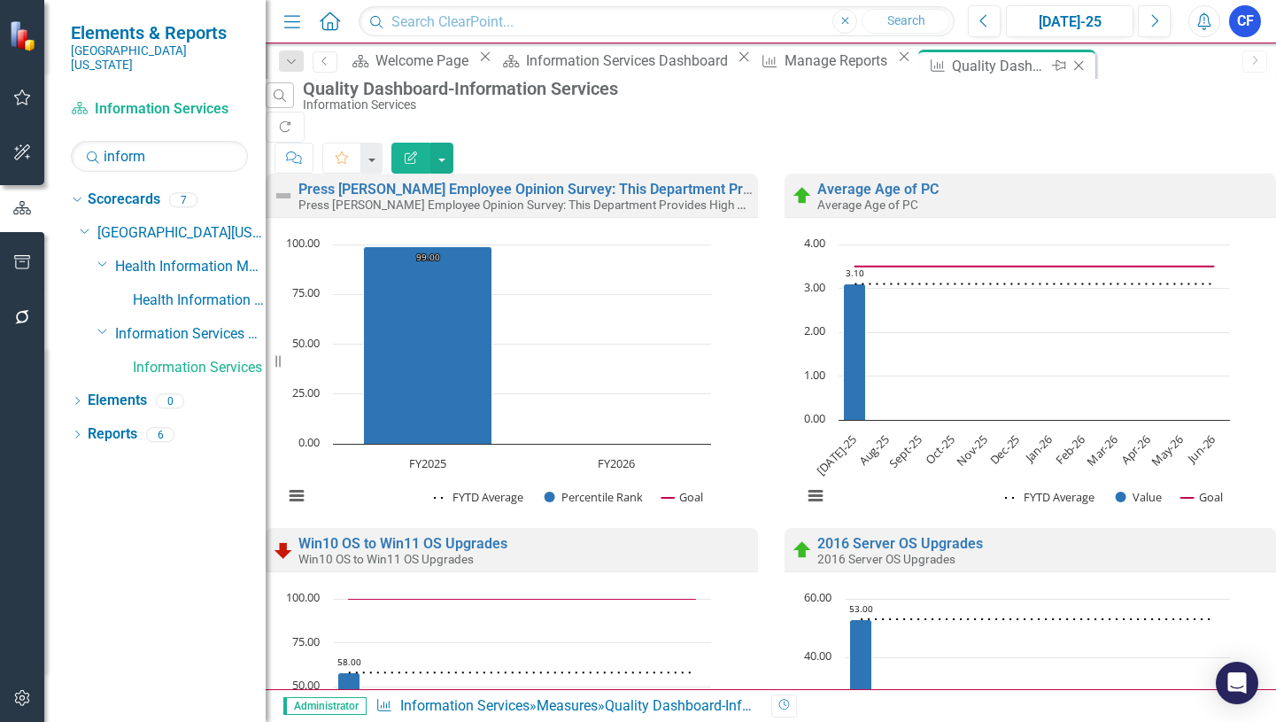
click at [1070, 66] on icon "Close" at bounding box center [1079, 65] width 18 height 14
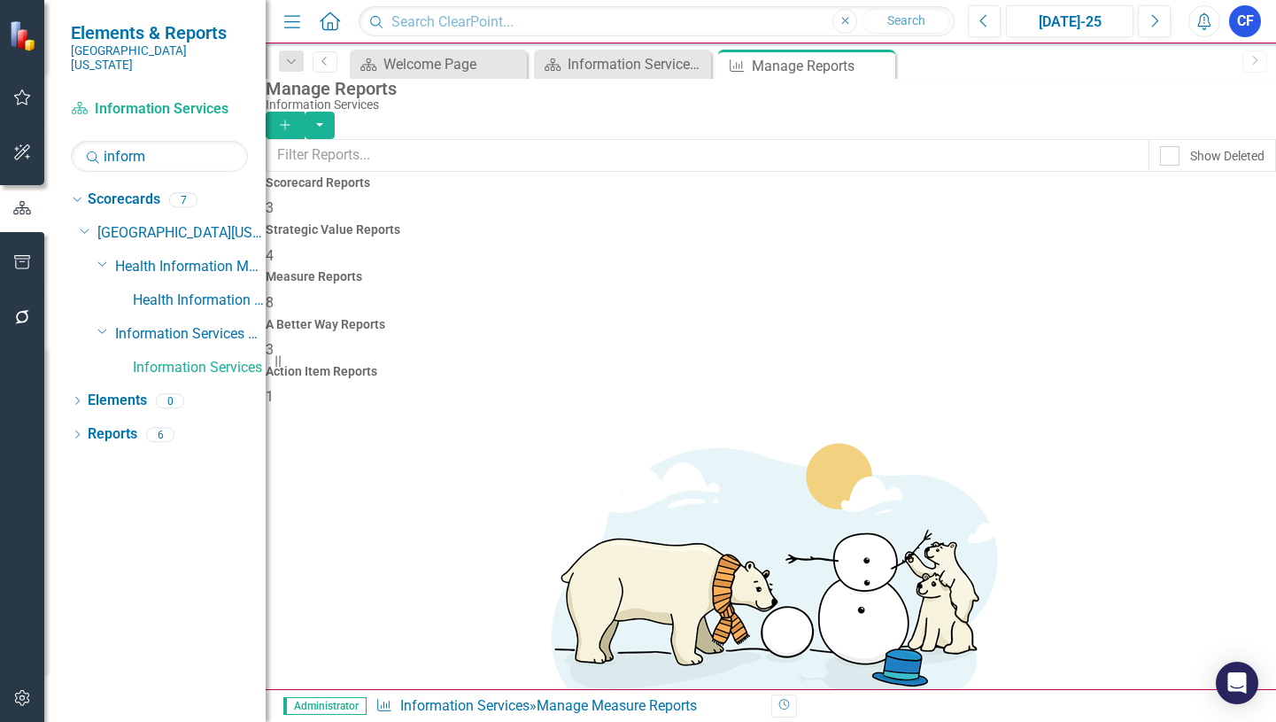
click at [1184, 593] on link "Edit Report Edit Report" at bounding box center [1162, 594] width 146 height 33
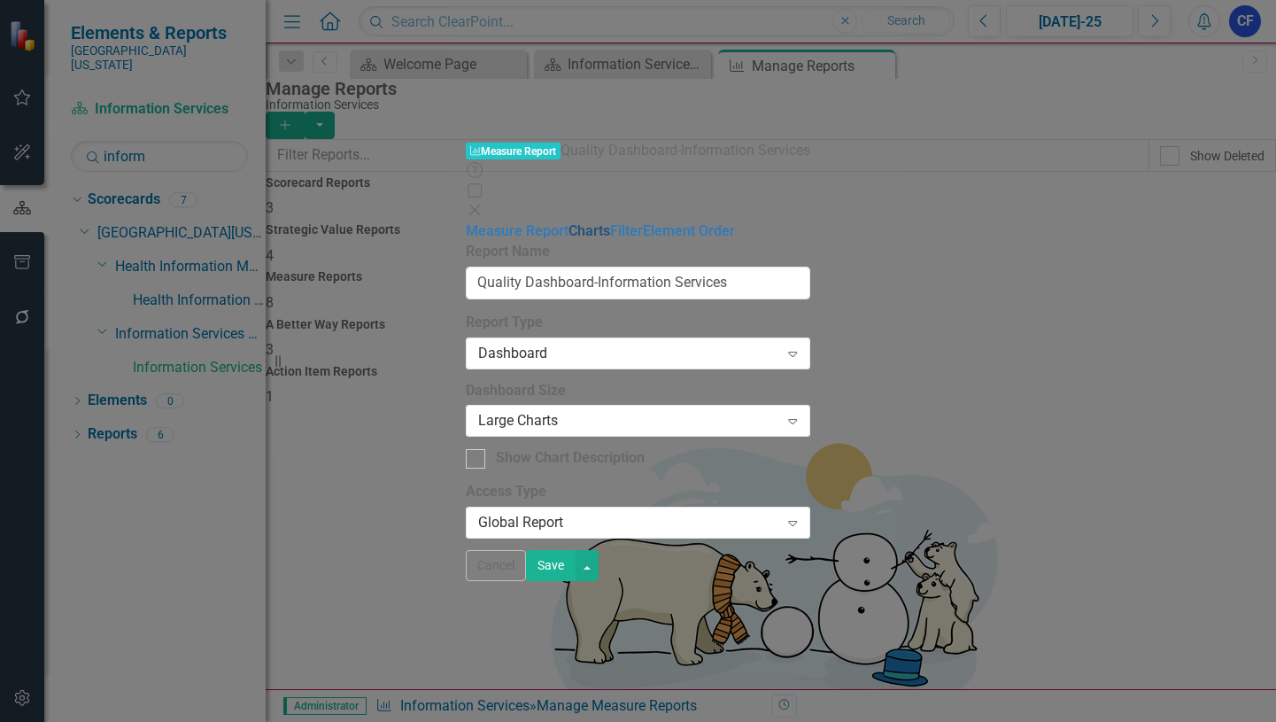
click at [568, 222] on link "Charts" at bounding box center [589, 230] width 42 height 17
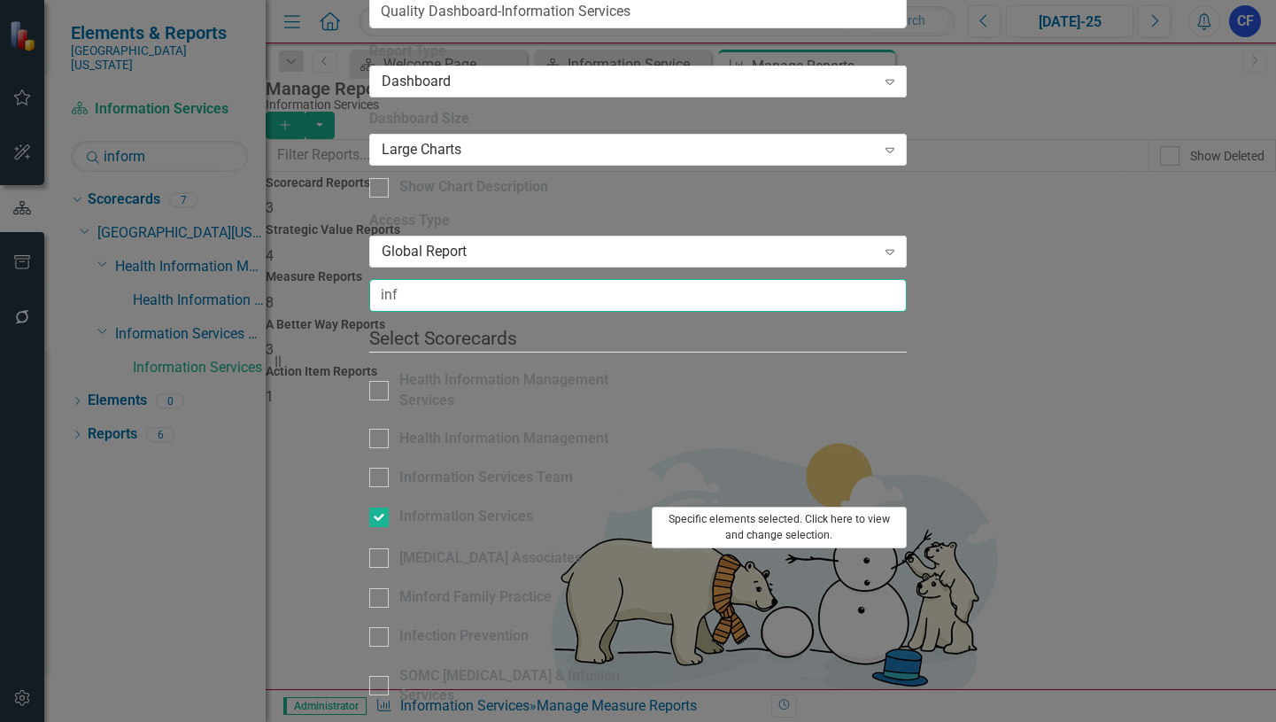
type input "inf"
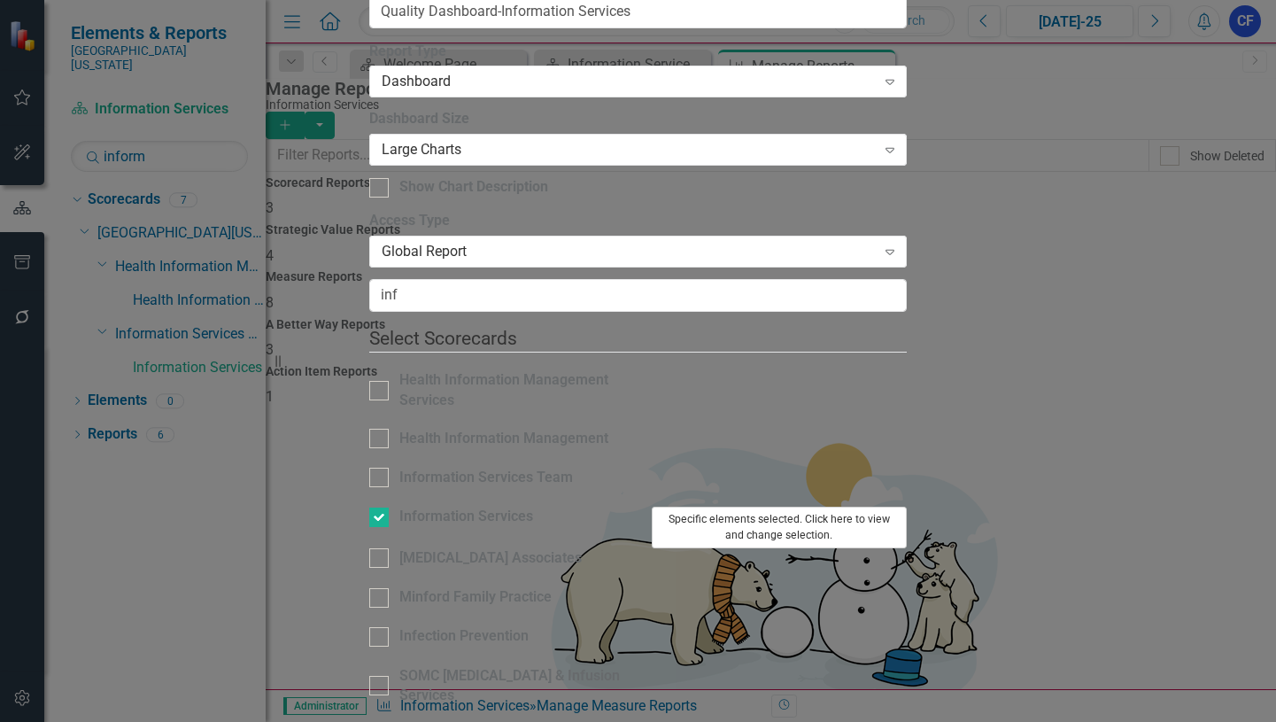
click at [908, 506] on button "Specific elements selected. Click here to view and change selection." at bounding box center [780, 527] width 256 height 42
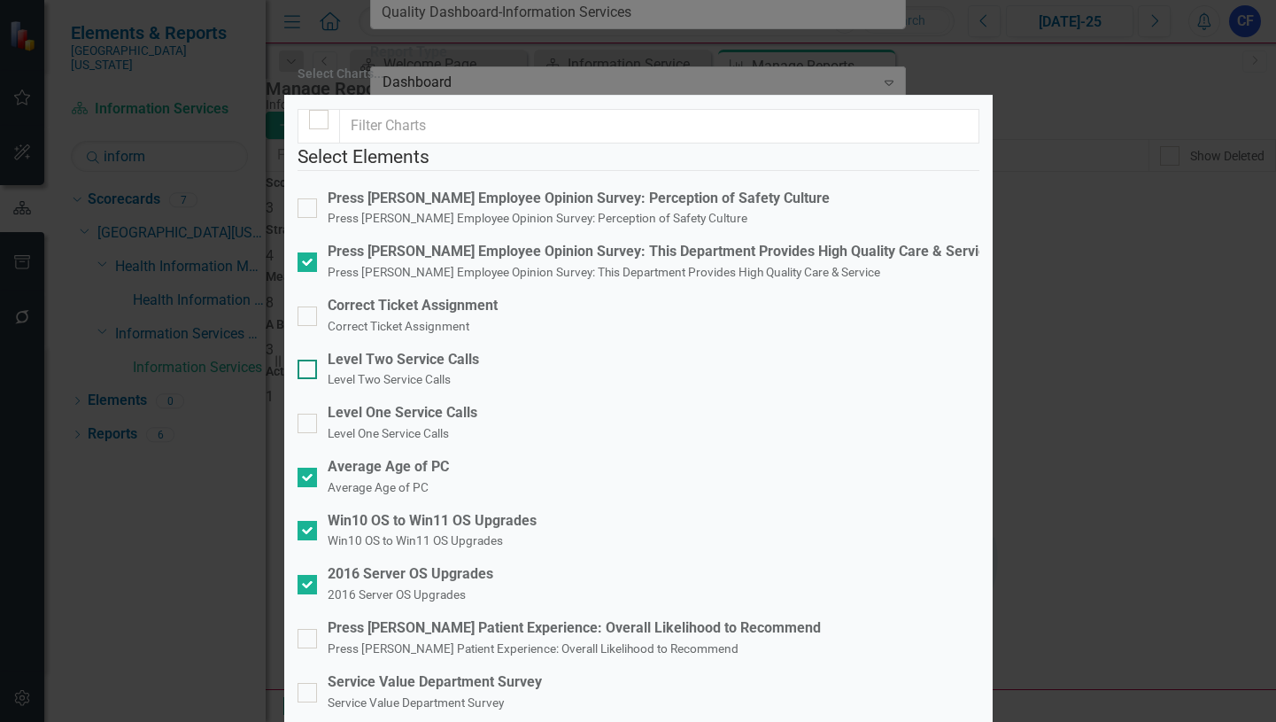
click at [317, 371] on div at bounding box center [307, 369] width 19 height 19
click at [309, 371] on input "Level Two Service Calls Level Two Service Calls" at bounding box center [304, 366] width 12 height 12
checkbox input "true"
click at [309, 414] on input "Level One Service Calls Level One Service Calls" at bounding box center [304, 420] width 12 height 12
checkbox input "true"
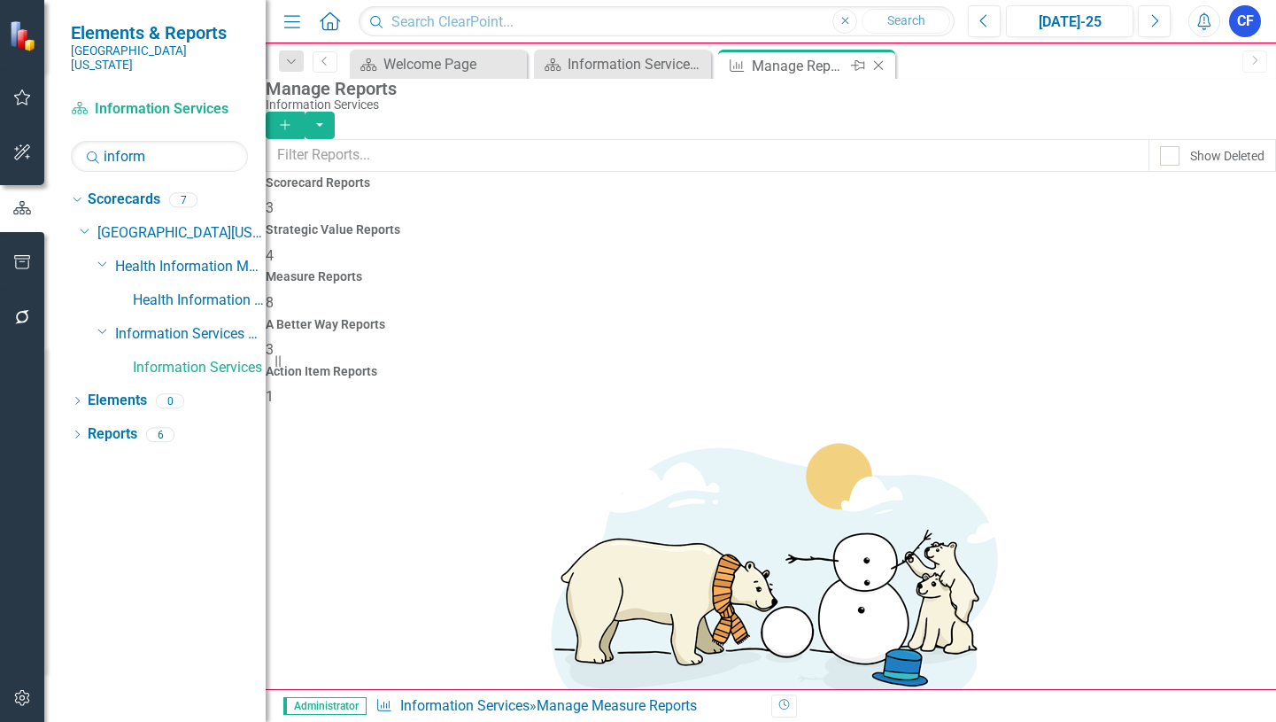
click at [878, 68] on icon "Close" at bounding box center [879, 65] width 18 height 14
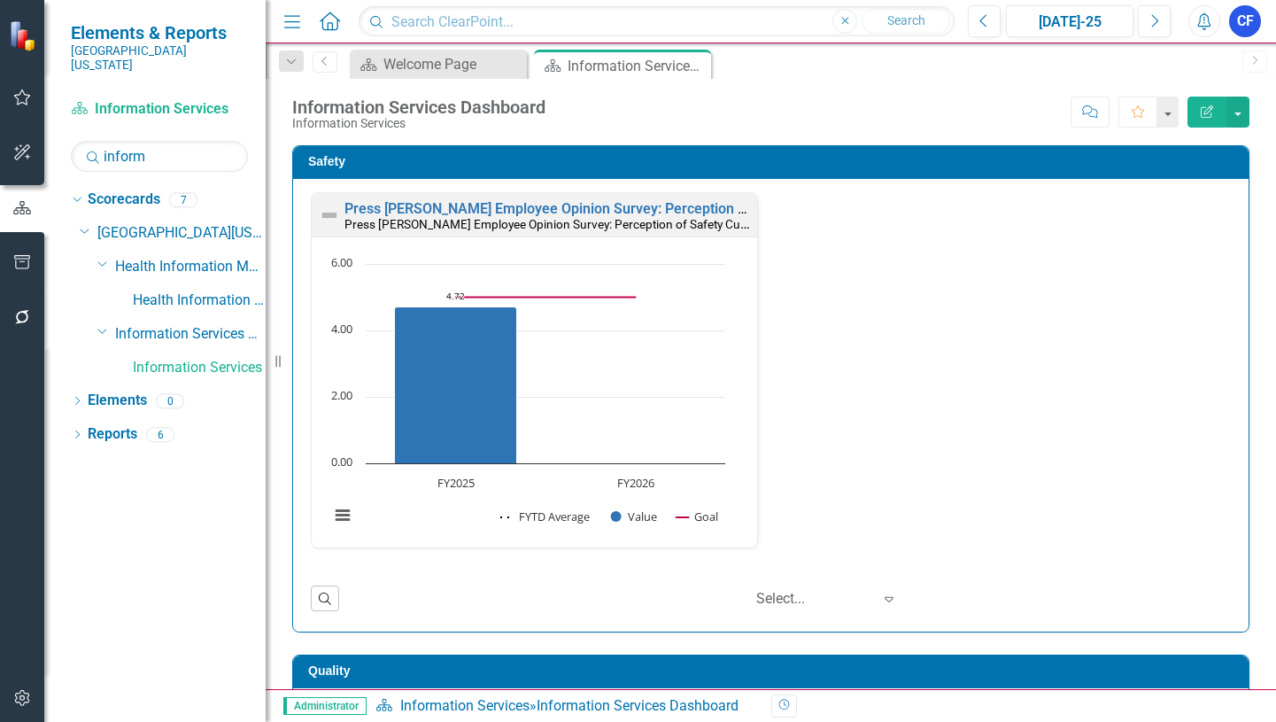
scroll to position [1, 0]
click at [697, 71] on icon "Close" at bounding box center [694, 65] width 18 height 14
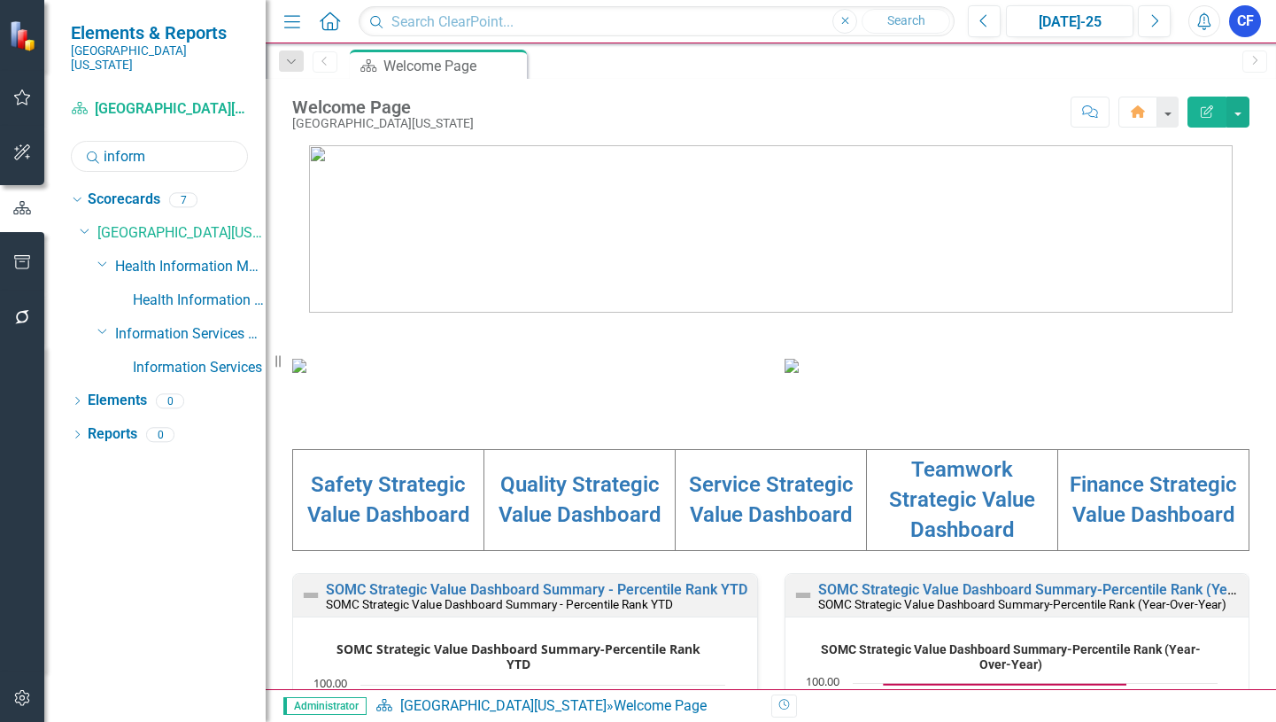
drag, startPoint x: 154, startPoint y: 140, endPoint x: 81, endPoint y: 141, distance: 73.5
click at [81, 141] on input "inform" at bounding box center [159, 156] width 177 height 31
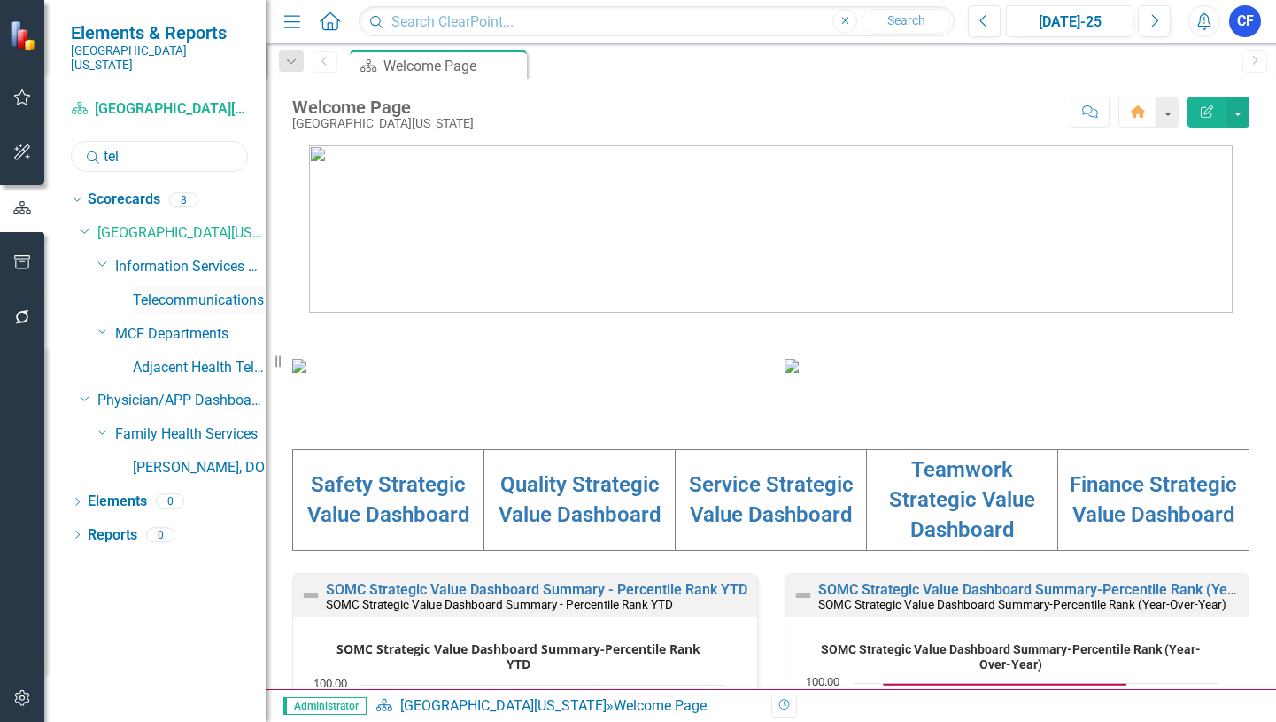
type input "tel"
click at [202, 290] on link "Telecommunications" at bounding box center [199, 300] width 133 height 20
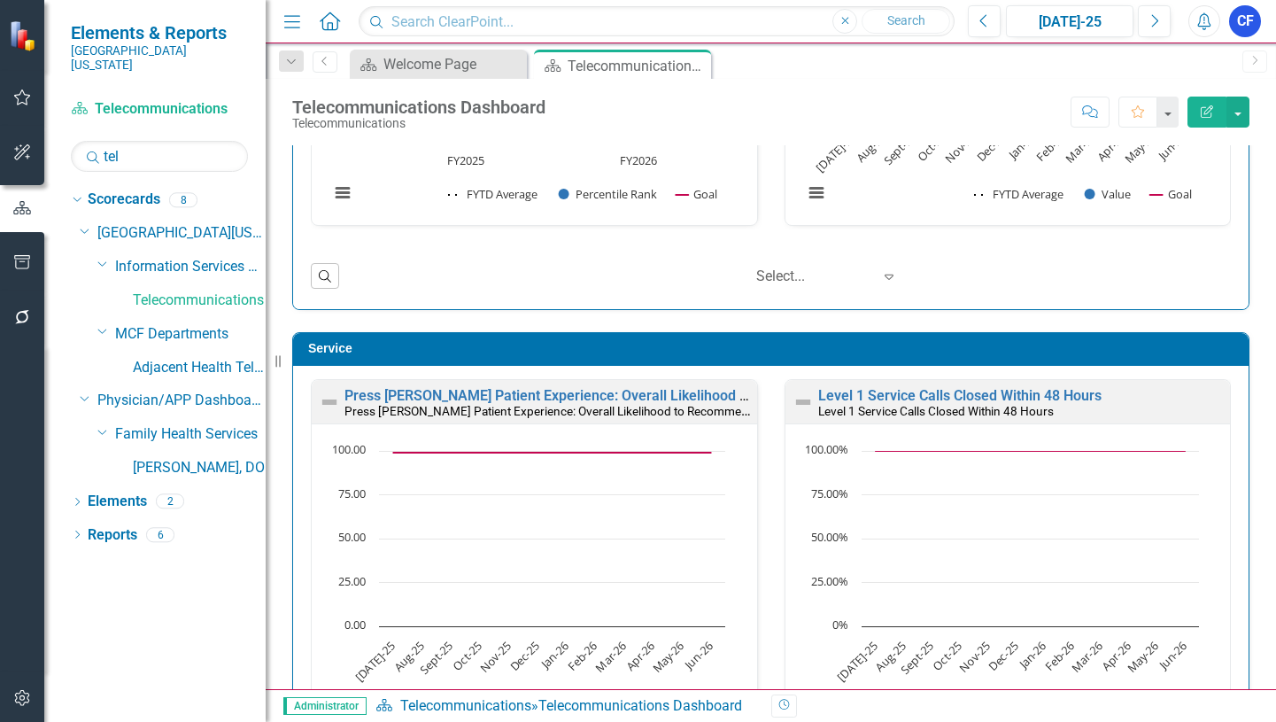
scroll to position [792, 0]
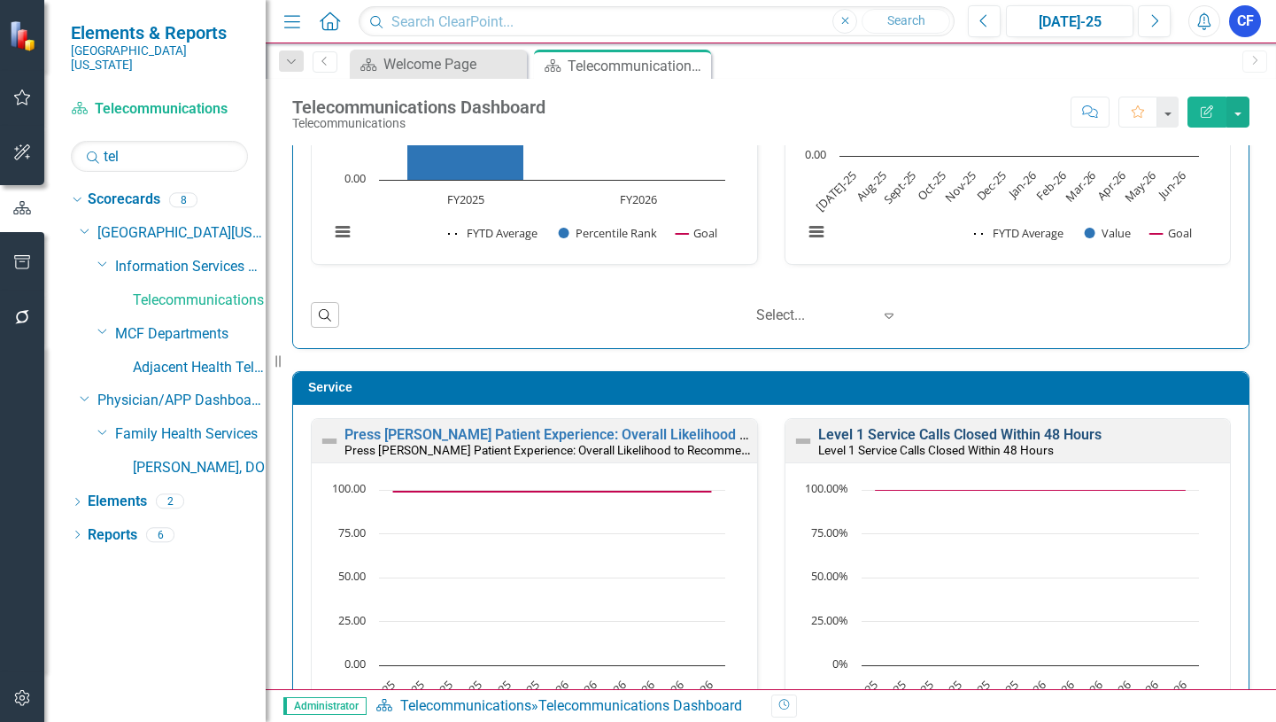
click at [918, 436] on link "Level 1 Service Calls Closed Within 48 Hours" at bounding box center [959, 434] width 283 height 17
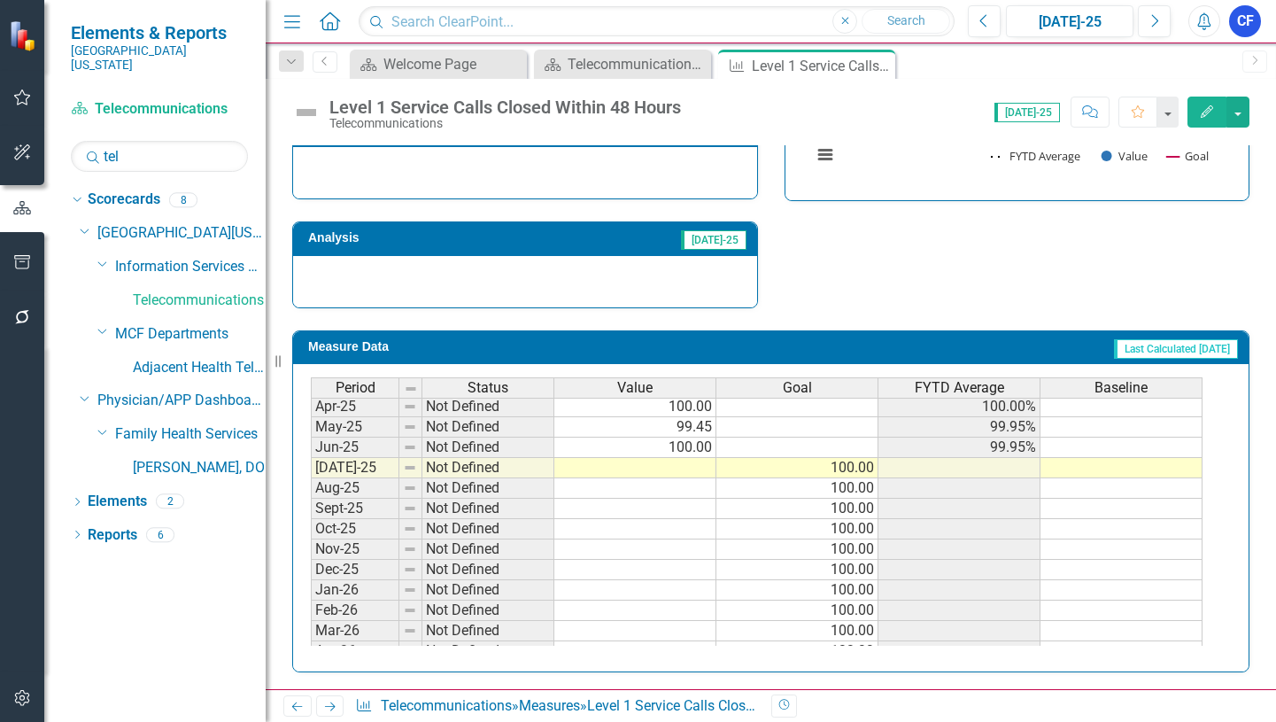
scroll to position [644, 0]
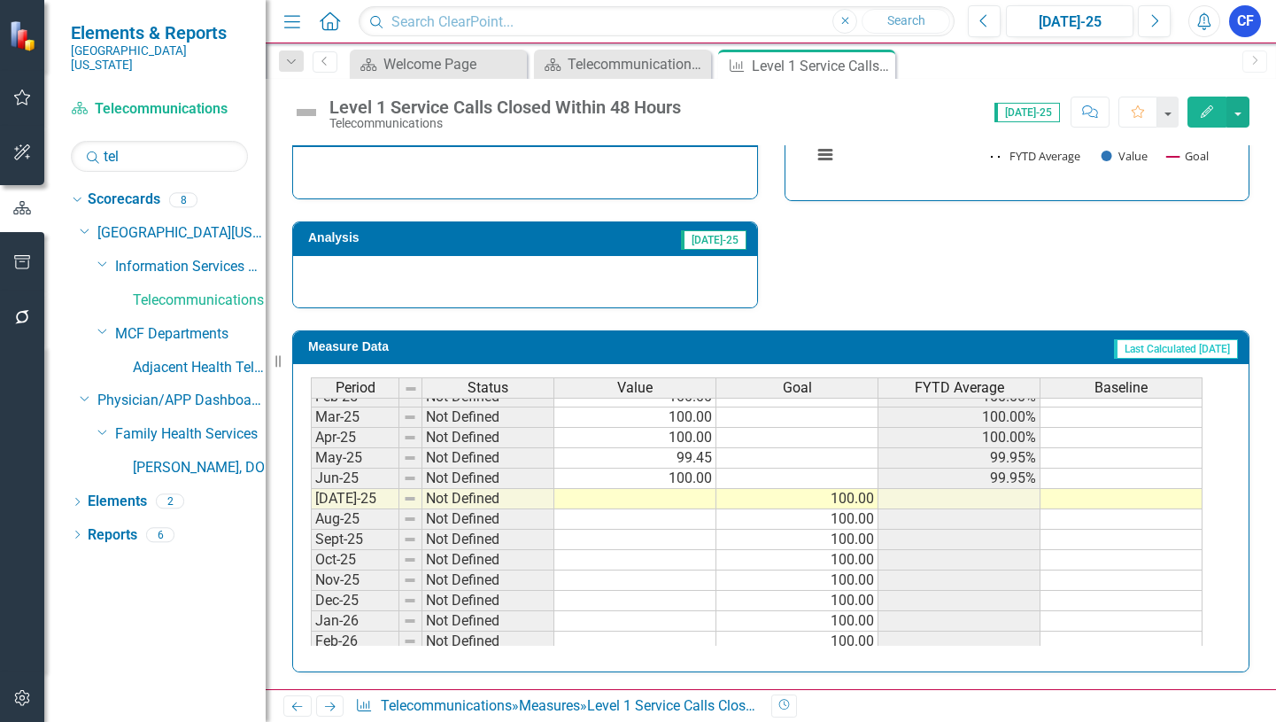
click at [849, 493] on tbody "Jan-24 Not Defined 100.00 98.76% Feb-24 Not Defined 99.40 98.84% Mar-24 Not Def…" at bounding box center [757, 427] width 892 height 612
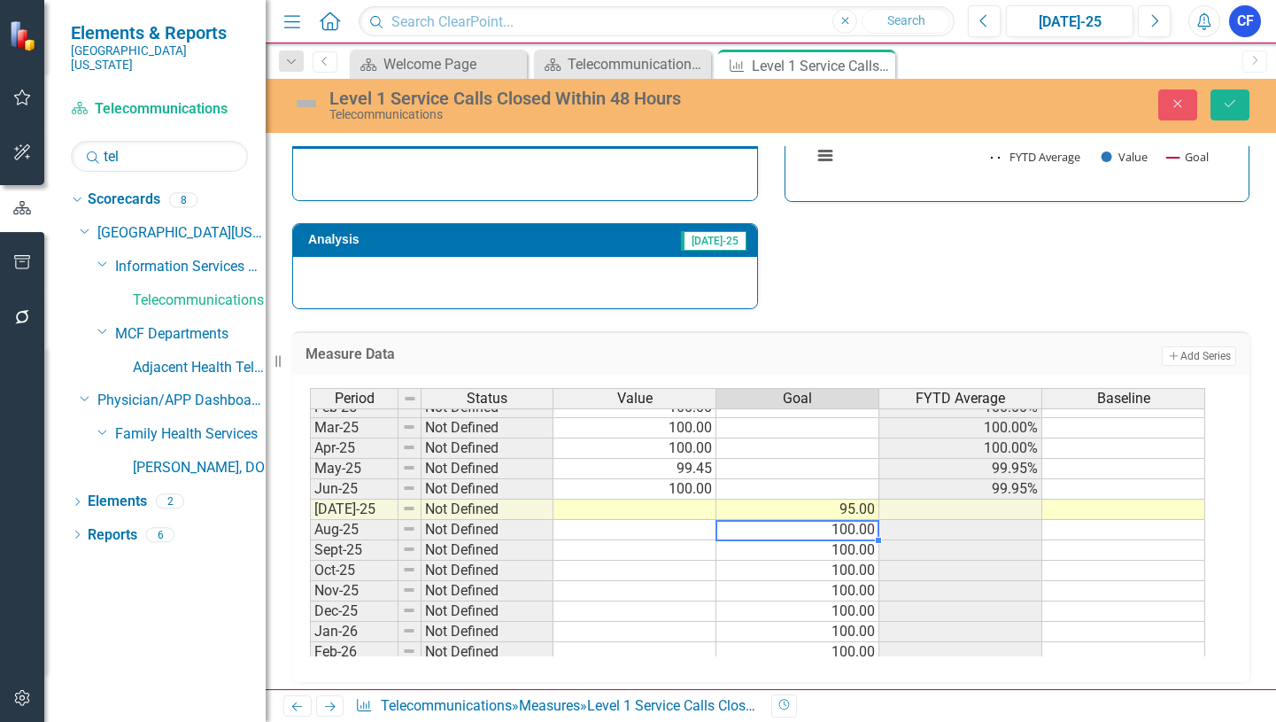
click at [825, 509] on td "95.00" at bounding box center [797, 509] width 163 height 20
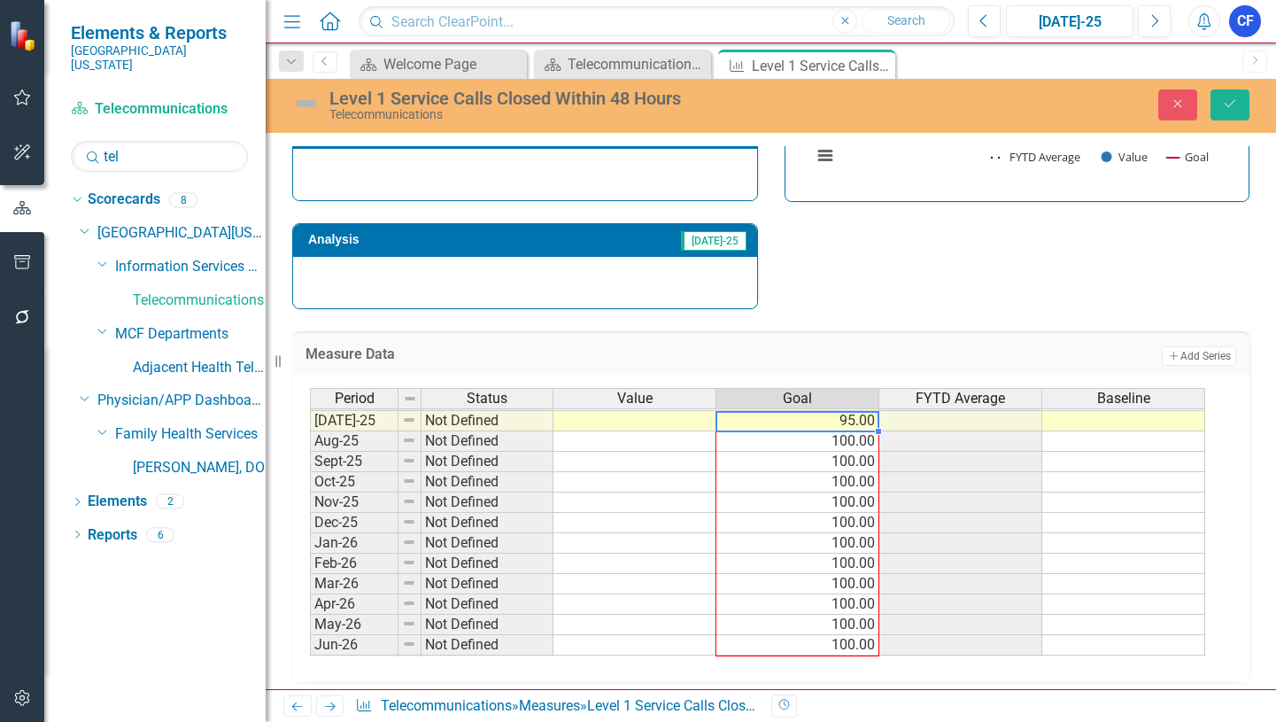
drag, startPoint x: 877, startPoint y: 520, endPoint x: 868, endPoint y: 650, distance: 130.5
click at [310, 650] on div "Period Status Value Goal FYTD Average Baseline Jun-24 Not Defined 100.00 99.04%…" at bounding box center [310, 400] width 0 height 552
type textarea "95"
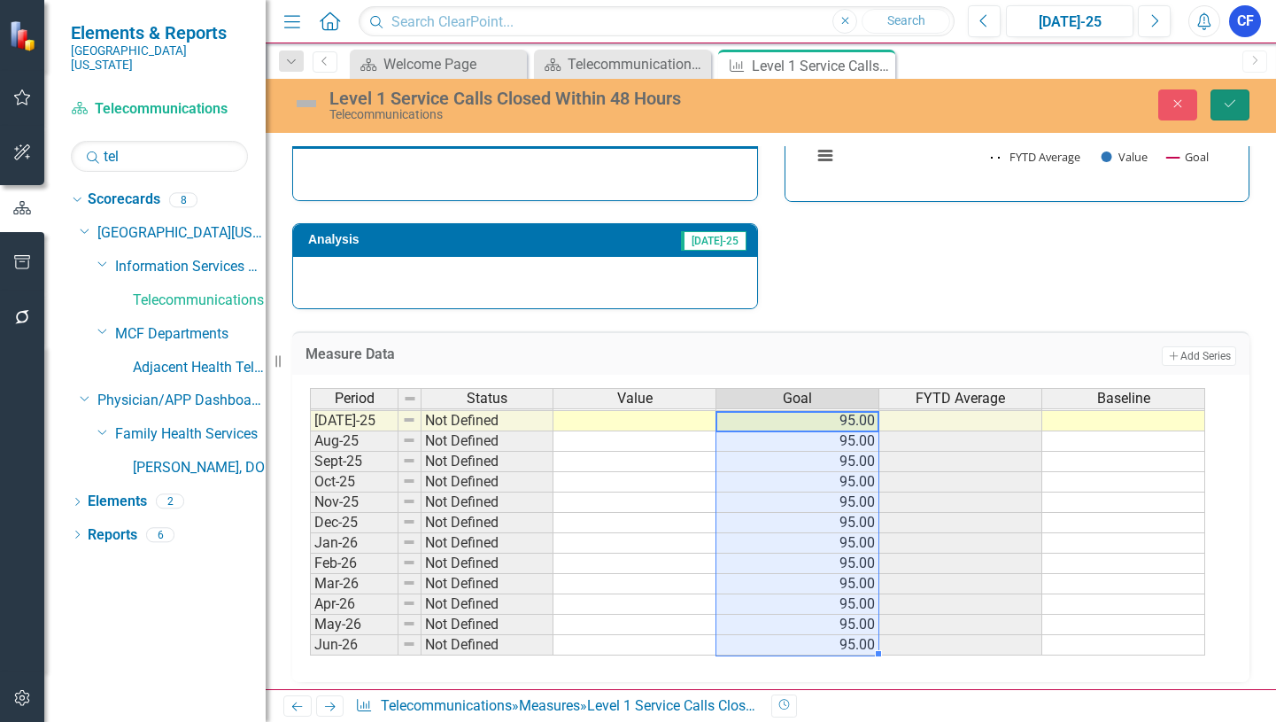
click at [1232, 106] on icon "Save" at bounding box center [1230, 103] width 16 height 12
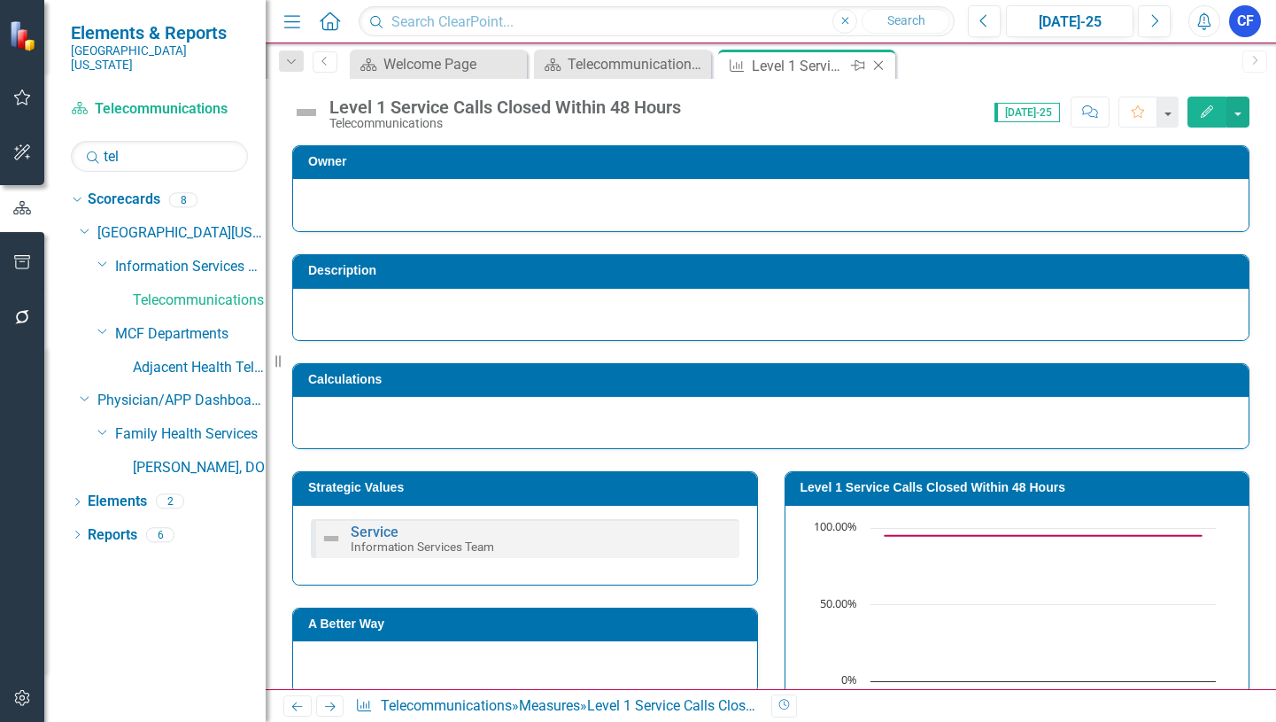
click at [877, 64] on icon "Close" at bounding box center [879, 65] width 18 height 14
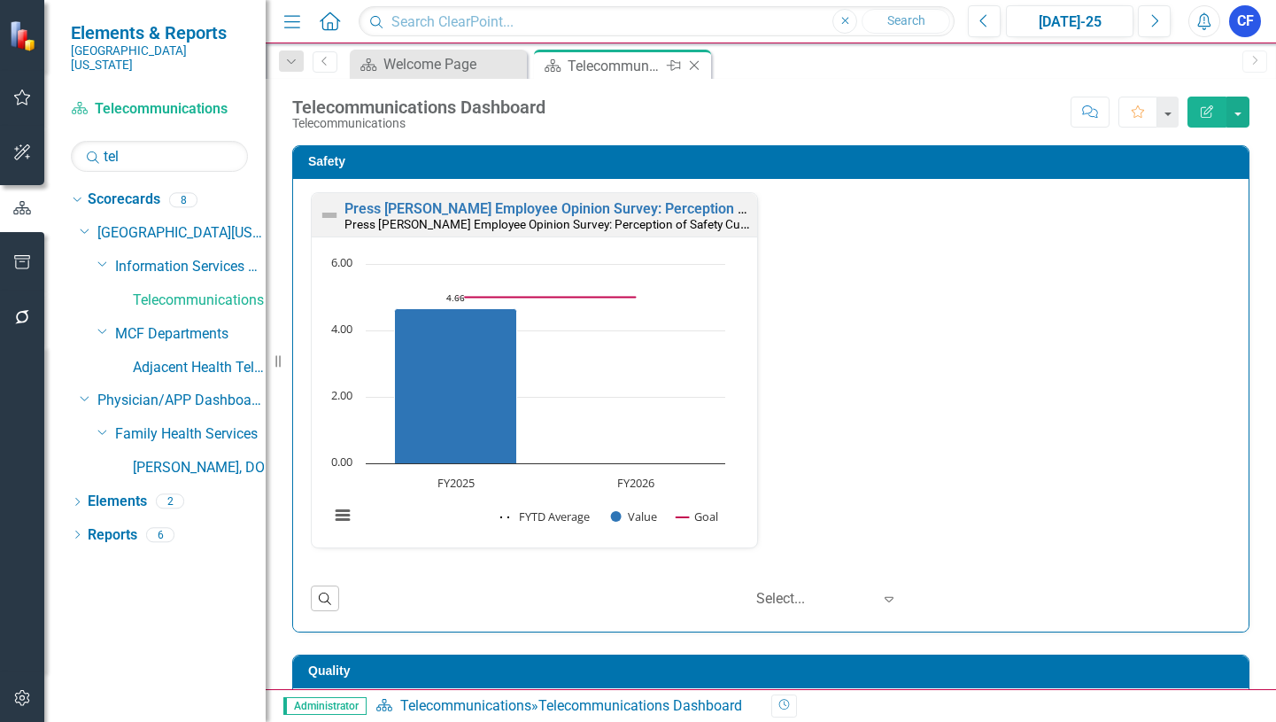
click at [694, 65] on icon "Close" at bounding box center [694, 65] width 18 height 14
